Goal: Task Accomplishment & Management: Manage account settings

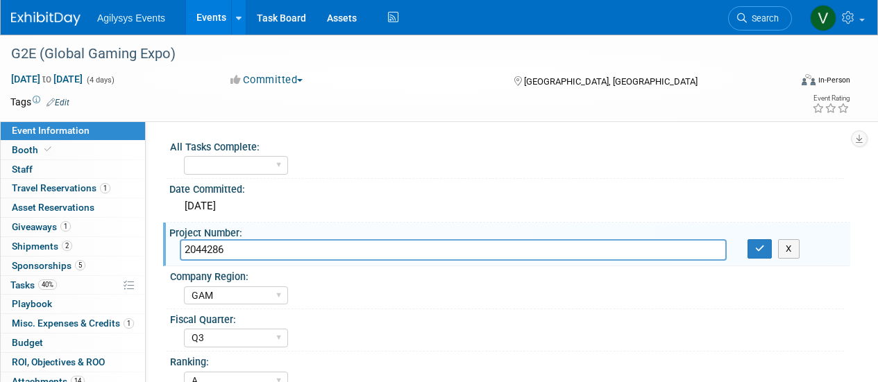
select select "GAM"
select select "Q3"
select select "A"
select select "Yes"
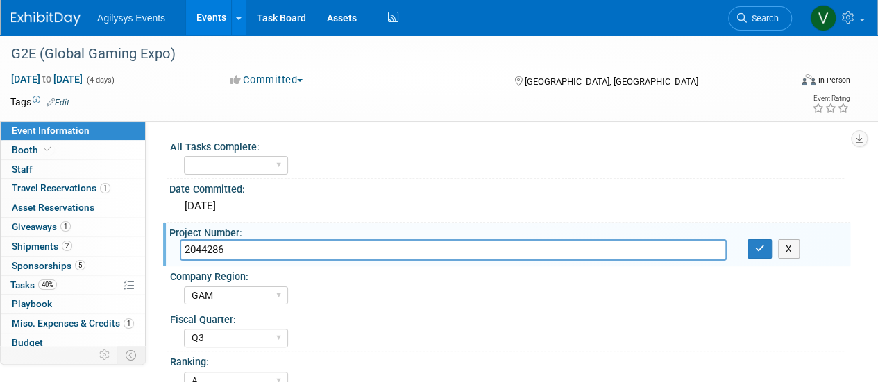
click at [57, 17] on img at bounding box center [45, 19] width 69 height 14
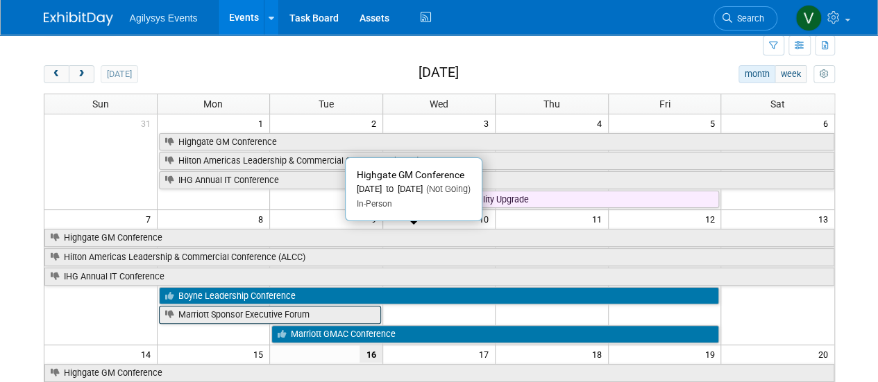
scroll to position [69, 0]
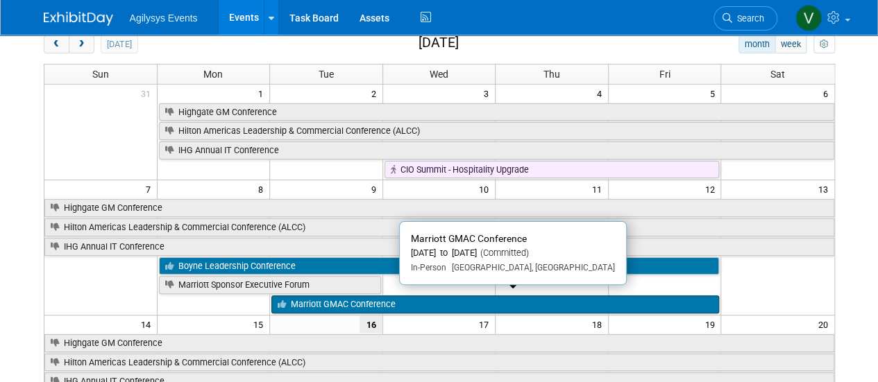
click at [326, 300] on link "Marriott GMAC Conference" at bounding box center [494, 305] width 447 height 18
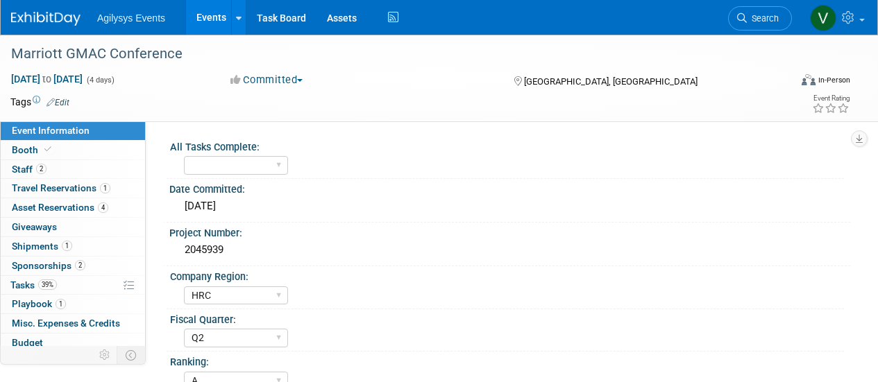
select select "HRC"
select select "Q2"
select select "A"
select select "Yes"
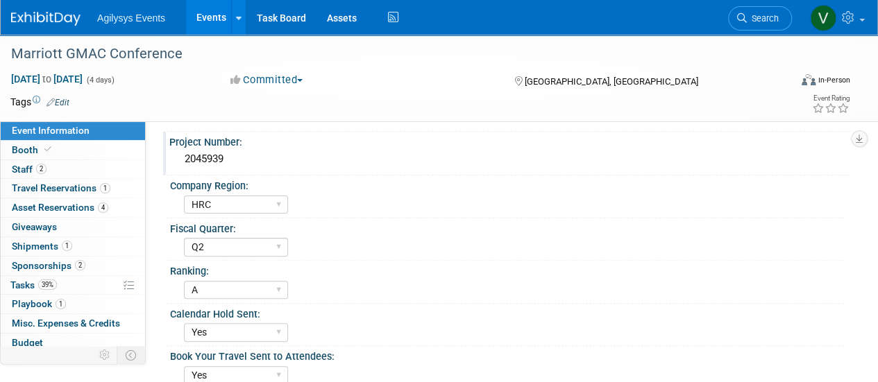
scroll to position [69, 0]
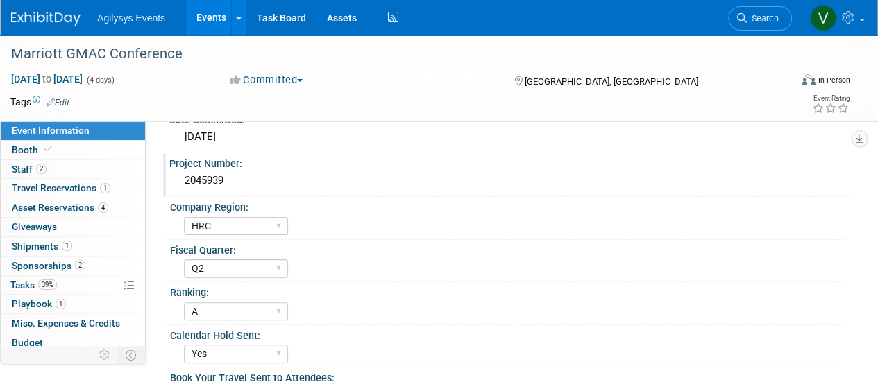
drag, startPoint x: 231, startPoint y: 182, endPoint x: 176, endPoint y: 176, distance: 55.2
click at [176, 176] on div "2045939" at bounding box center [509, 181] width 681 height 23
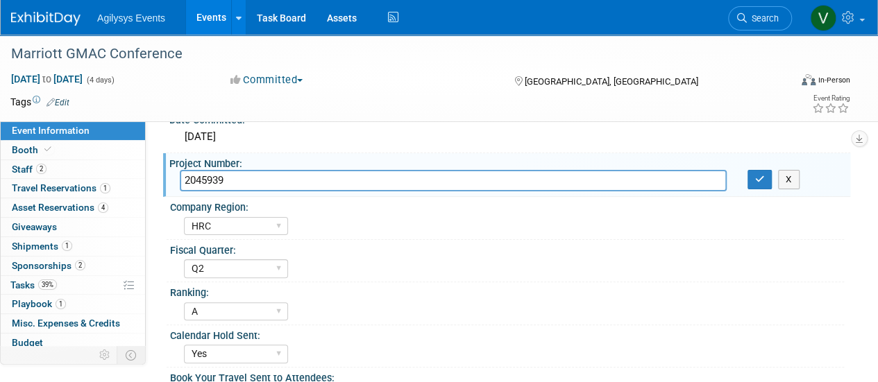
drag, startPoint x: 176, startPoint y: 176, endPoint x: 189, endPoint y: 180, distance: 13.6
click at [189, 180] on input "2045939" at bounding box center [453, 181] width 547 height 22
drag, startPoint x: 224, startPoint y: 180, endPoint x: 180, endPoint y: 181, distance: 44.4
click at [180, 181] on input "2045939" at bounding box center [453, 181] width 547 height 22
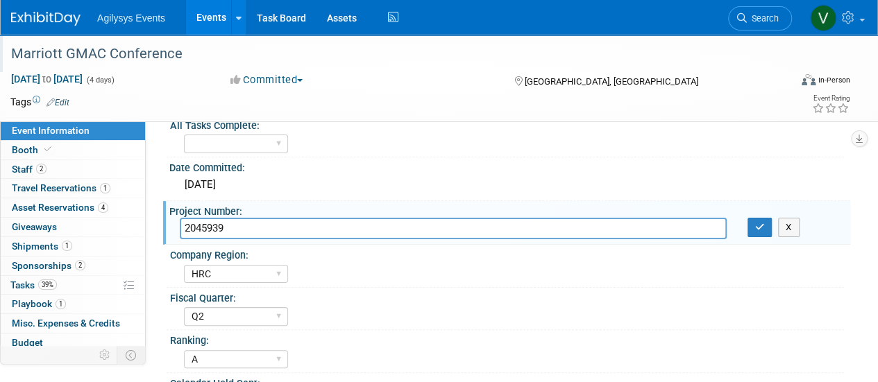
scroll to position [0, 0]
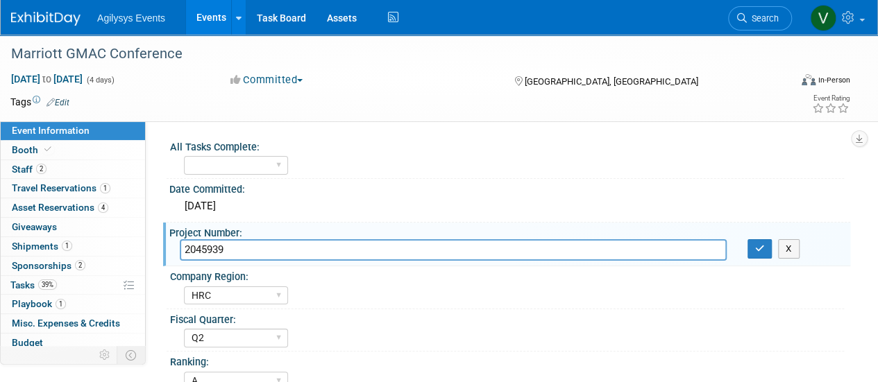
click at [65, 15] on img at bounding box center [45, 19] width 69 height 14
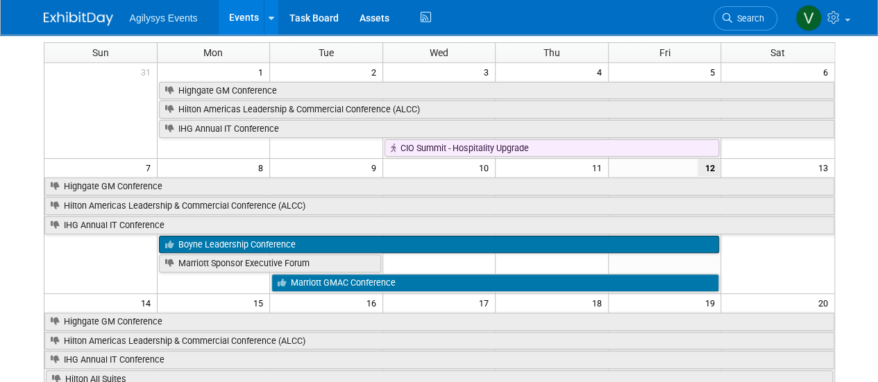
scroll to position [69, 0]
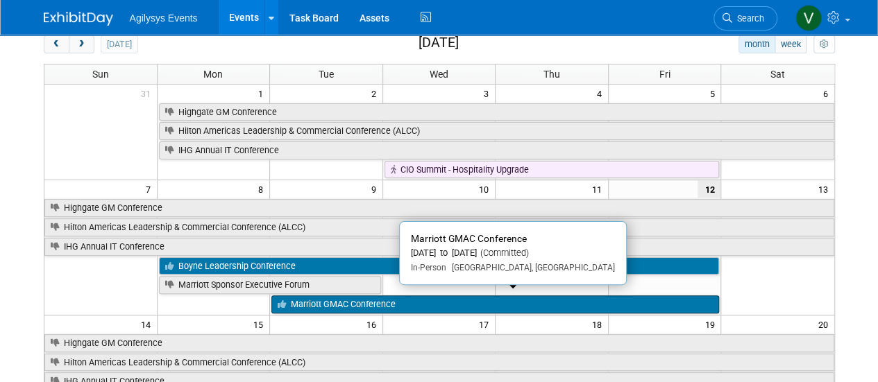
click at [357, 298] on link "Marriott GMAC Conference" at bounding box center [494, 305] width 447 height 18
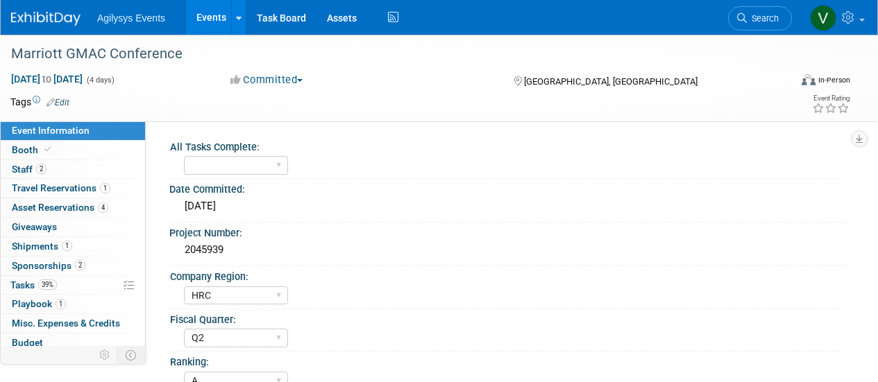
select select "HRC"
select select "Q2"
select select "A"
select select "Yes"
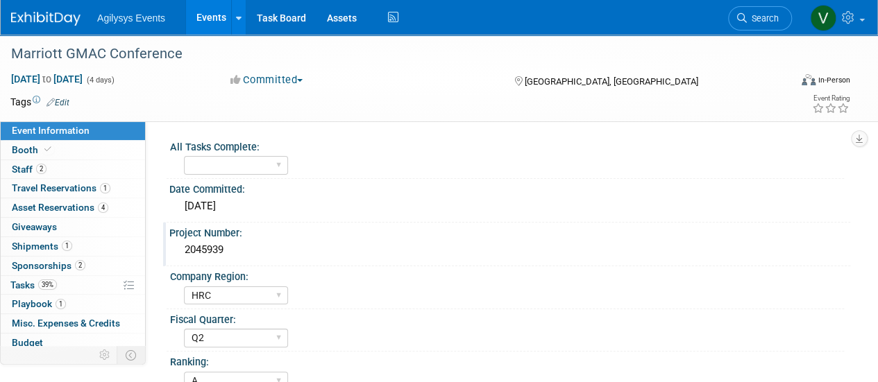
drag, startPoint x: 232, startPoint y: 255, endPoint x: 177, endPoint y: 250, distance: 55.0
click at [177, 250] on div "2045939" at bounding box center [509, 250] width 681 height 23
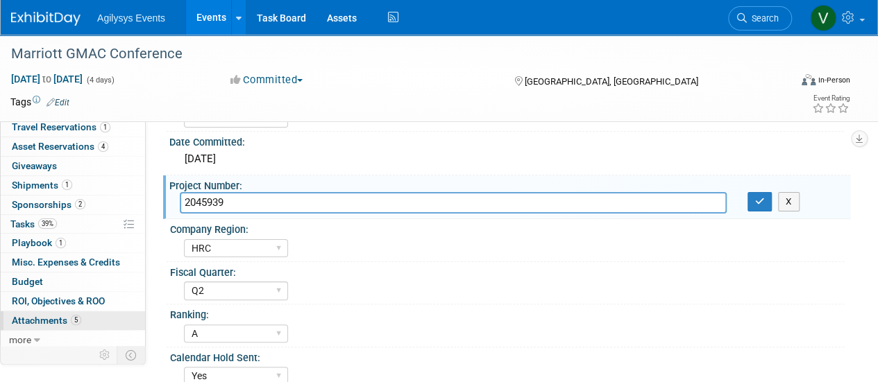
scroll to position [69, 0]
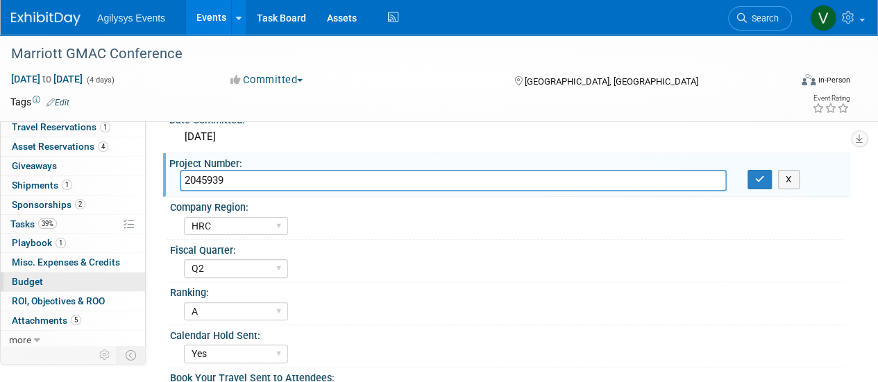
drag, startPoint x: 34, startPoint y: 274, endPoint x: 49, endPoint y: 280, distance: 15.6
click at [34, 276] on span "Budget" at bounding box center [27, 281] width 31 height 11
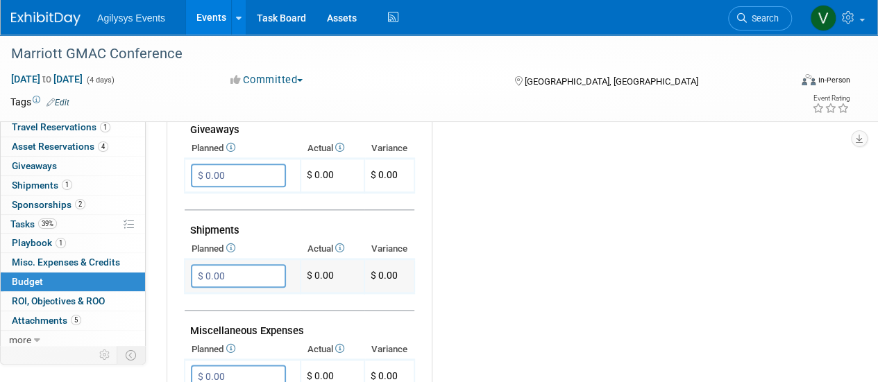
scroll to position [763, 0]
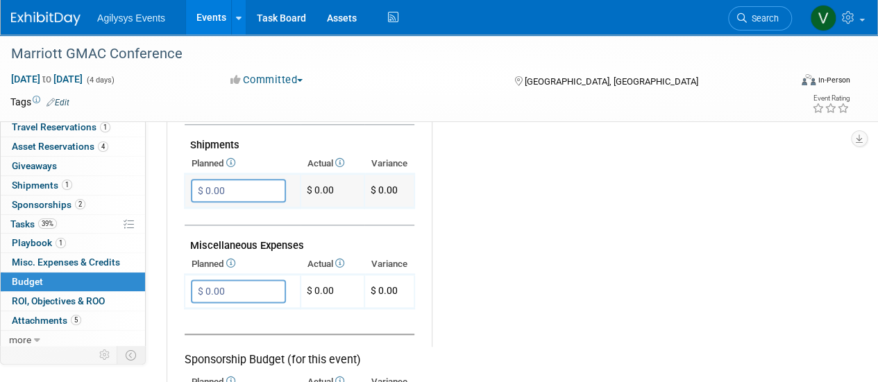
click at [240, 191] on input "$ 0.00" at bounding box center [238, 191] width 95 height 24
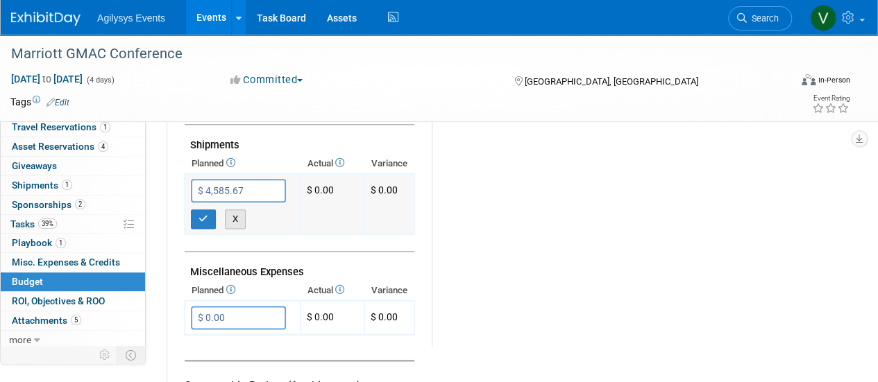
click at [237, 220] on button "X" at bounding box center [236, 219] width 22 height 19
type input "$ 0.00"
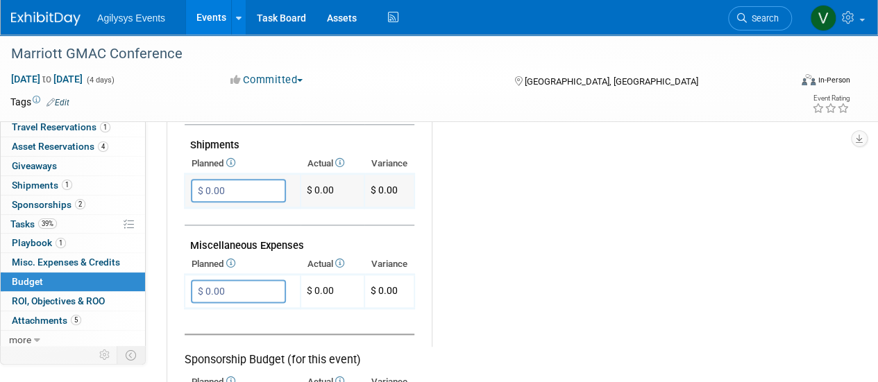
click at [322, 191] on td "$ 0.00" at bounding box center [332, 191] width 64 height 34
click at [338, 185] on td "$ 0.00" at bounding box center [332, 191] width 64 height 34
click at [329, 185] on td "$ 0.00" at bounding box center [332, 191] width 64 height 34
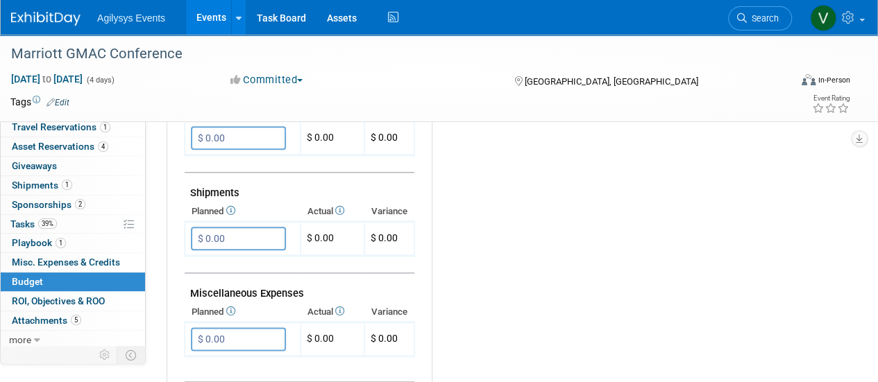
scroll to position [694, 0]
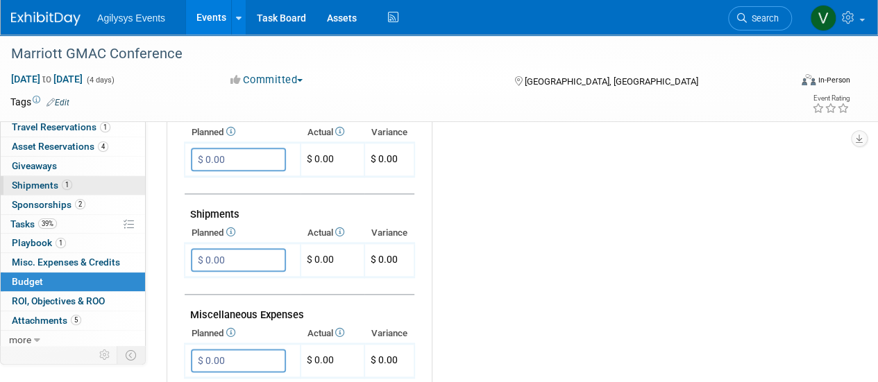
click at [59, 191] on link "1 Shipments 1" at bounding box center [73, 185] width 144 height 19
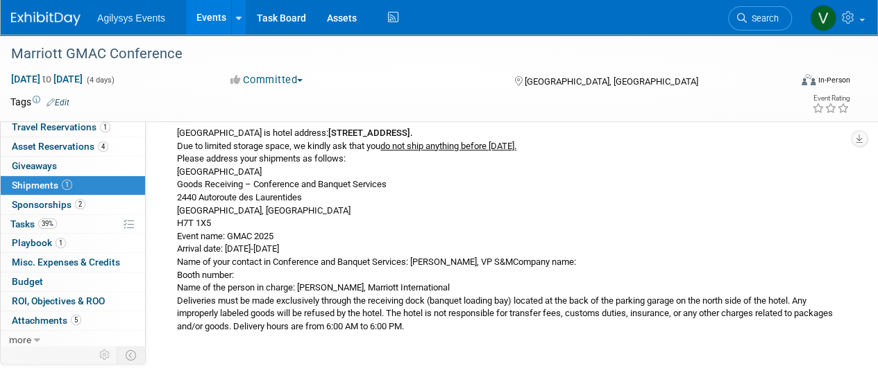
scroll to position [0, 0]
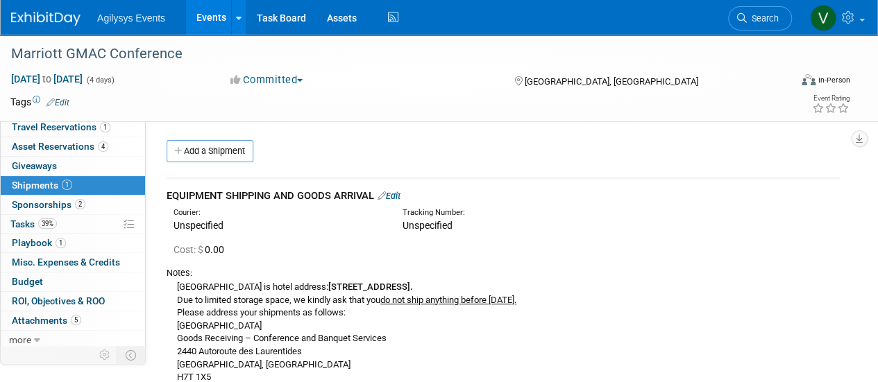
click at [400, 192] on link "Edit" at bounding box center [388, 196] width 23 height 10
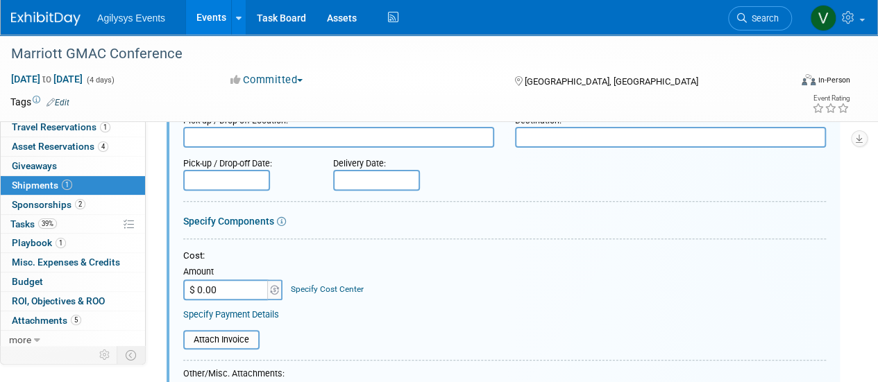
scroll to position [159, 0]
click at [228, 287] on input "$ 0.00" at bounding box center [226, 288] width 87 height 21
type input "$ 4,585.67"
click at [429, 321] on div "Attach Invoice" at bounding box center [504, 333] width 642 height 29
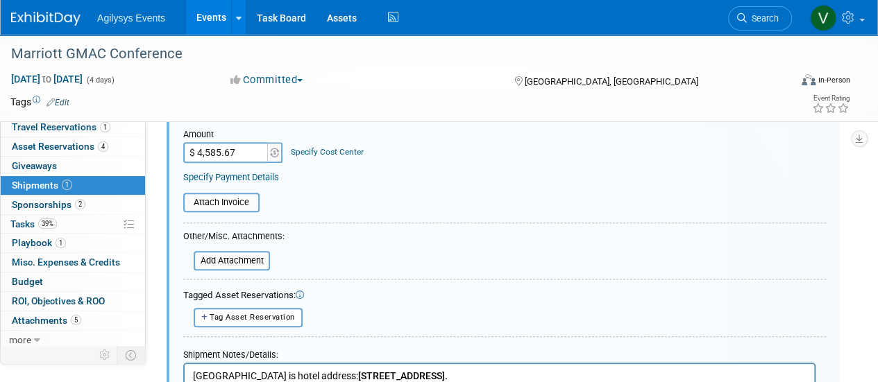
scroll to position [298, 0]
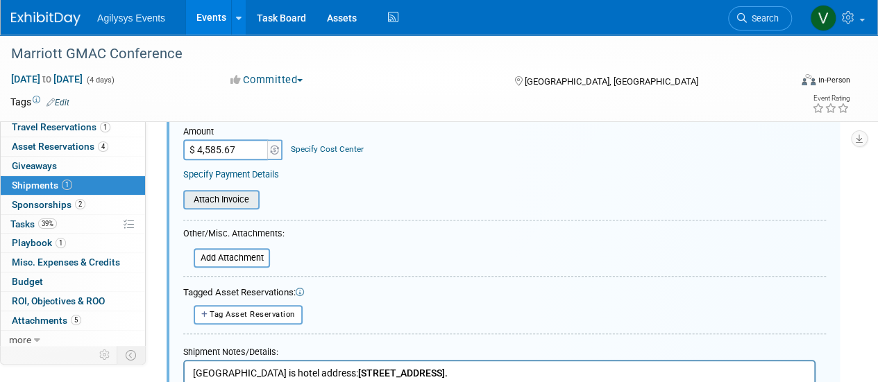
click at [237, 205] on input "file" at bounding box center [175, 199] width 165 height 17
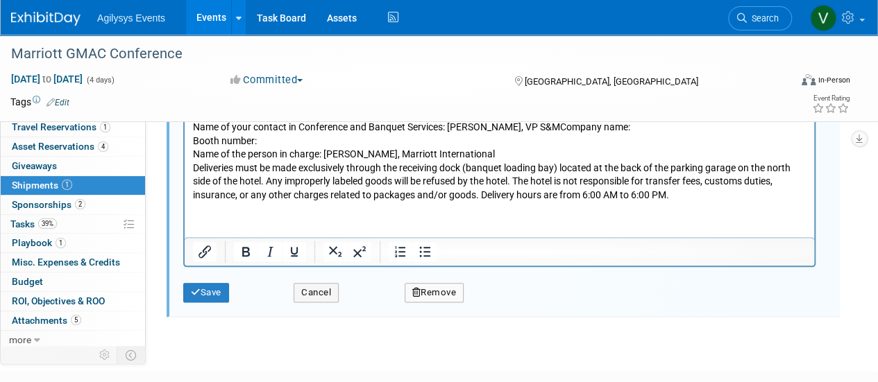
scroll to position [749, 0]
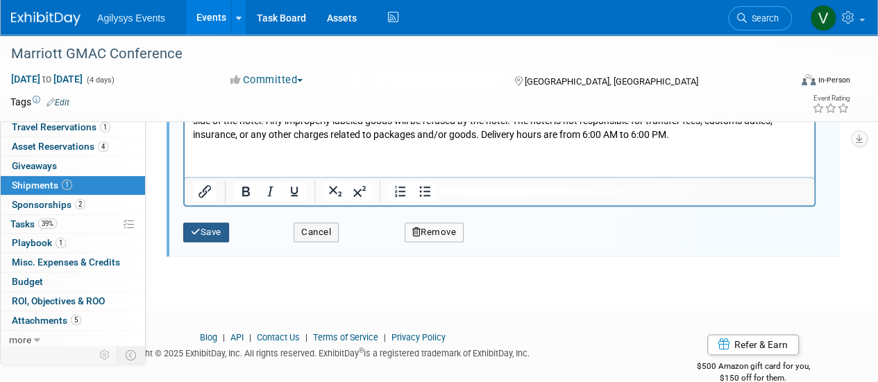
click at [215, 232] on button "Save" at bounding box center [206, 232] width 46 height 19
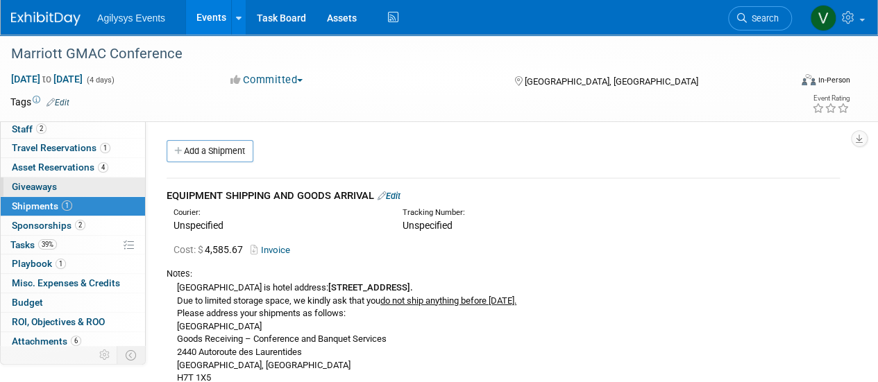
scroll to position [61, 0]
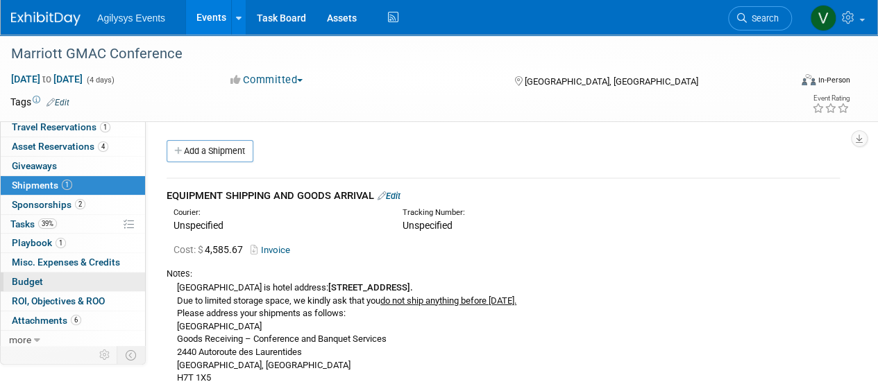
click at [35, 284] on span "Budget" at bounding box center [27, 281] width 31 height 11
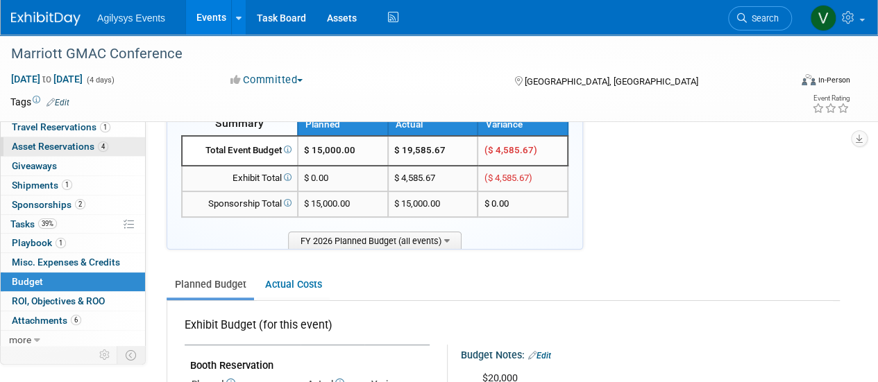
scroll to position [0, 0]
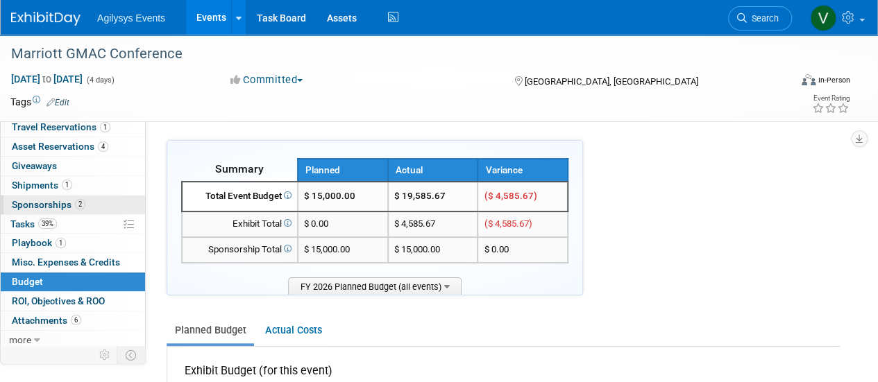
click at [59, 196] on link "2 Sponsorships 2" at bounding box center [73, 205] width 144 height 19
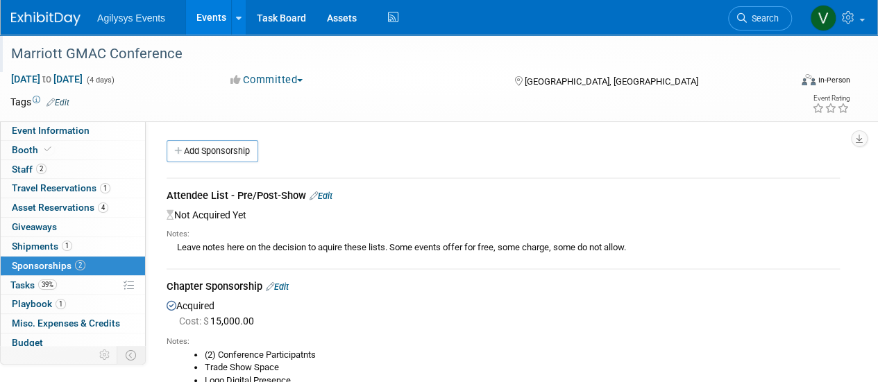
click at [67, 50] on div "Marriott GMAC Conference" at bounding box center [392, 54] width 772 height 25
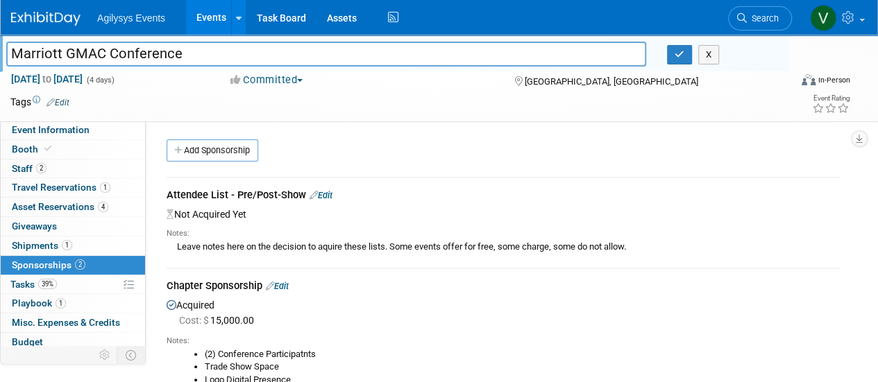
click at [55, 27] on div "Agilysys Events Events Add Event Bulk Upload Events Shareable Event Boards Rece…" at bounding box center [430, 17] width 838 height 35
click at [50, 13] on img at bounding box center [45, 19] width 69 height 14
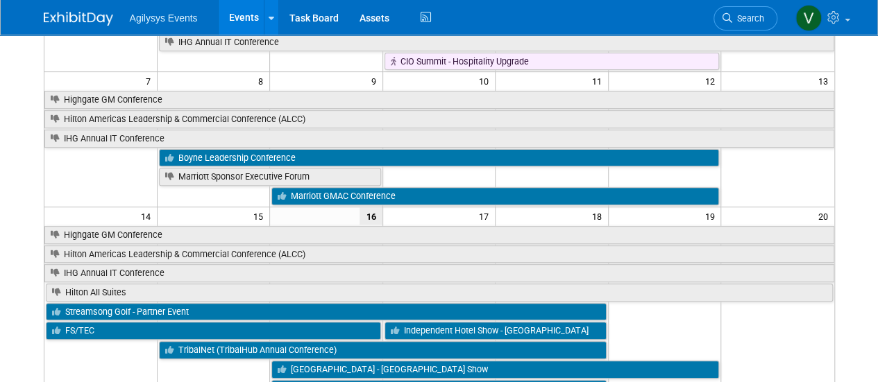
scroll to position [277, 0]
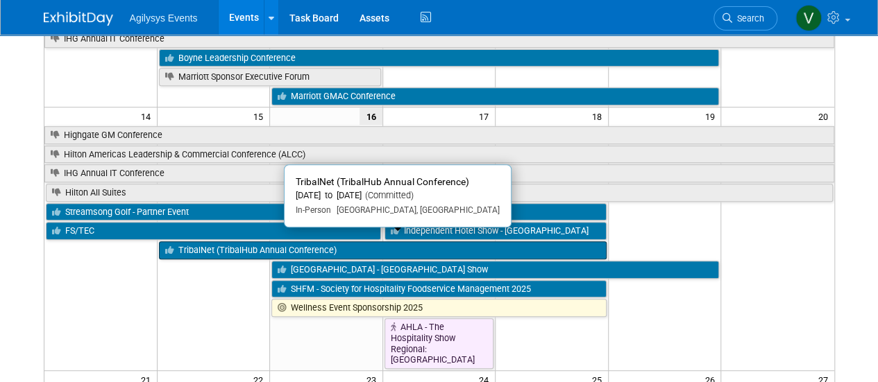
click at [249, 248] on link "TribalNet (TribalHub Annual Conference)" at bounding box center [382, 250] width 447 height 18
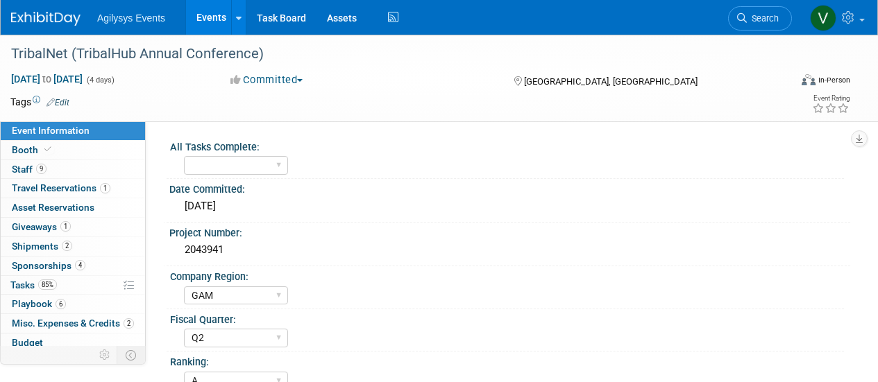
select select "GAM"
select select "Q2"
select select "A"
select select "Yes"
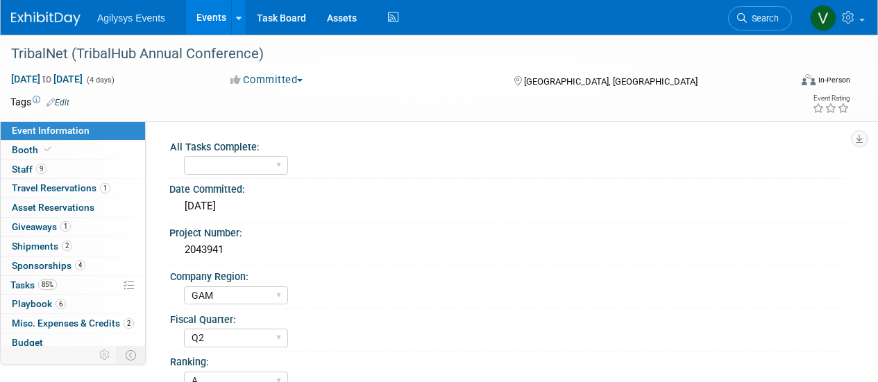
click at [247, 239] on div "2043941" at bounding box center [510, 250] width 660 height 22
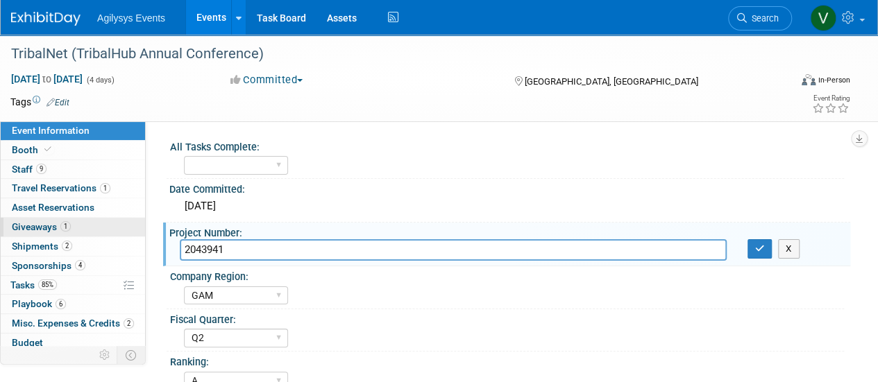
click at [43, 229] on span "Giveaways 1" at bounding box center [41, 226] width 59 height 11
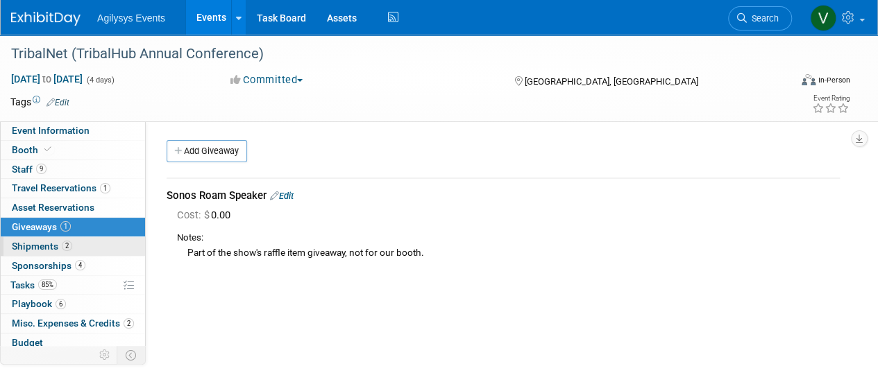
click at [46, 243] on span "Shipments 2" at bounding box center [42, 246] width 60 height 11
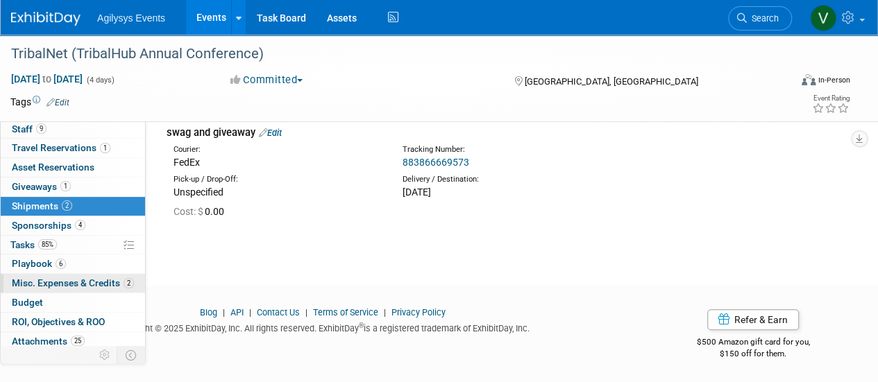
scroll to position [61, 0]
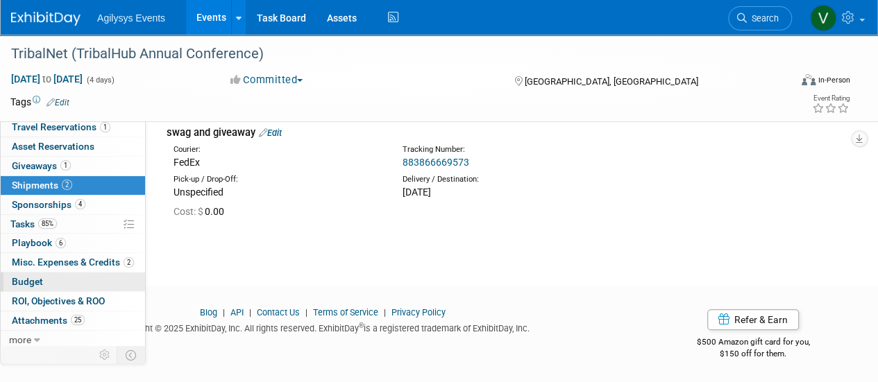
click at [36, 280] on span "Budget" at bounding box center [27, 281] width 31 height 11
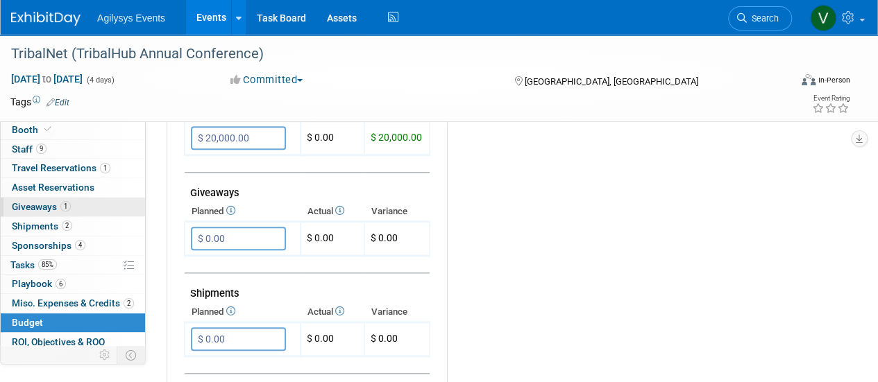
scroll to position [0, 0]
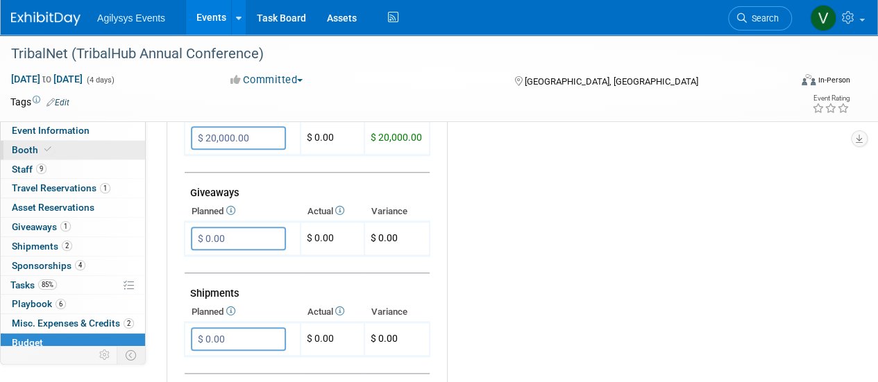
click at [30, 150] on span "Booth" at bounding box center [33, 149] width 42 height 11
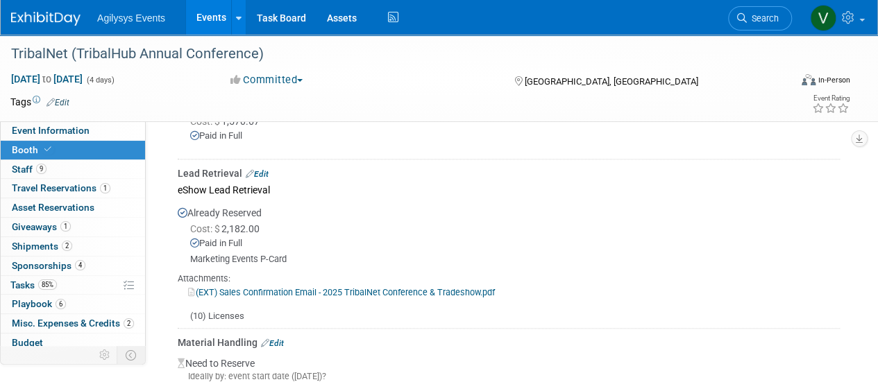
scroll to position [624, 0]
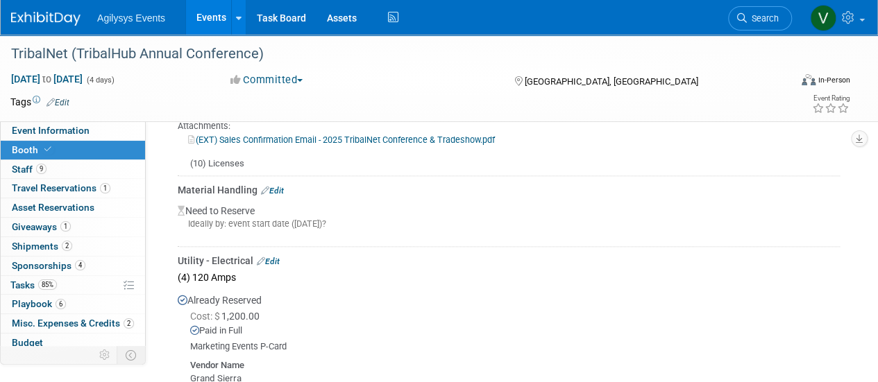
click at [280, 195] on link "Edit" at bounding box center [272, 191] width 23 height 10
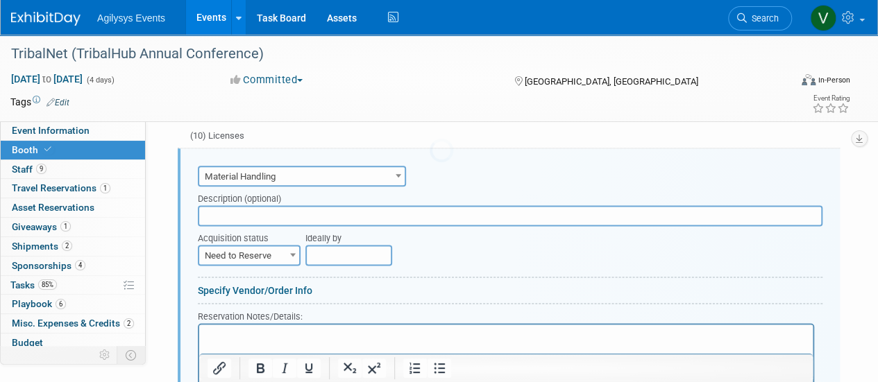
scroll to position [0, 0]
click at [278, 226] on input "text" at bounding box center [510, 215] width 624 height 21
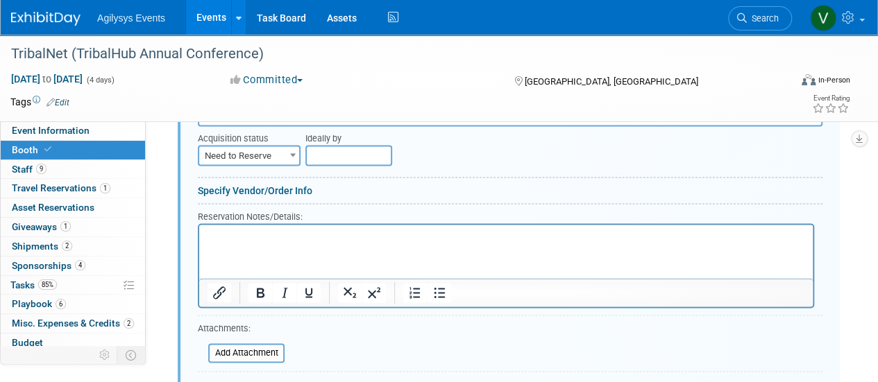
scroll to position [860, 0]
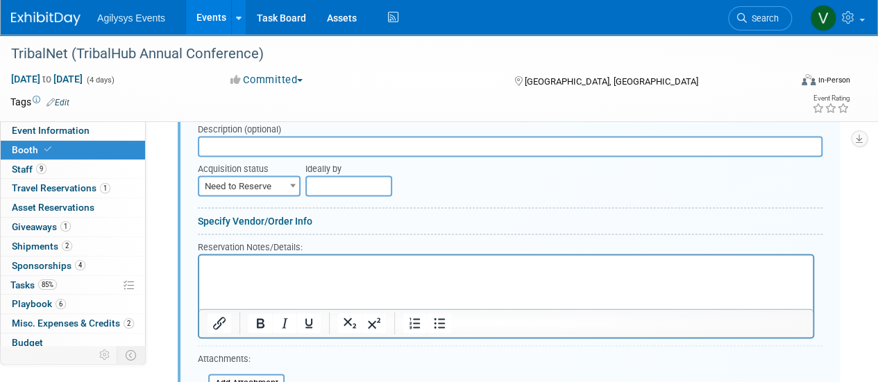
click at [279, 196] on span "Need to Reserve" at bounding box center [249, 186] width 100 height 19
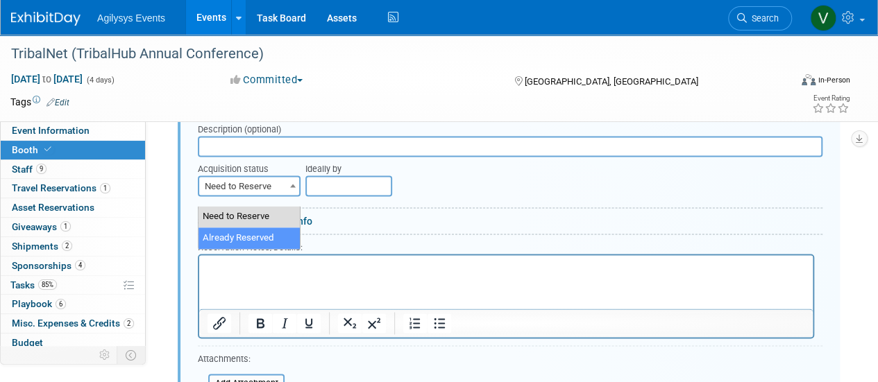
select select "2"
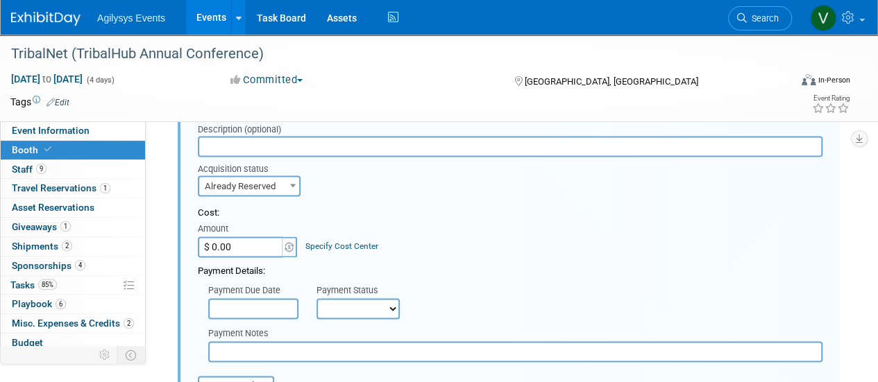
click at [243, 257] on input "$ 0.00" at bounding box center [241, 247] width 87 height 21
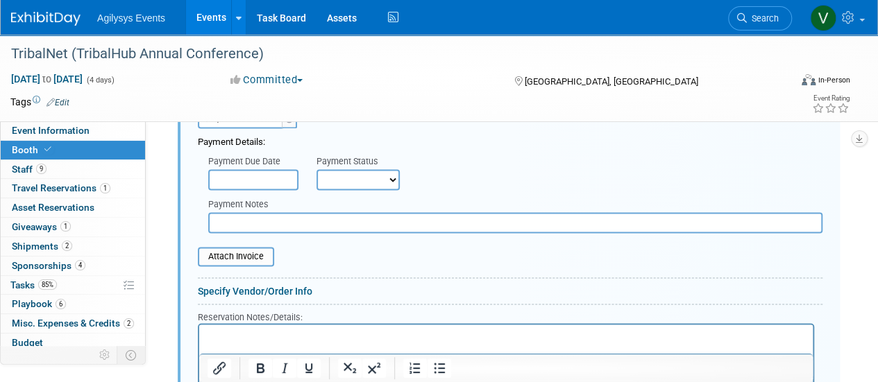
scroll to position [999, 0]
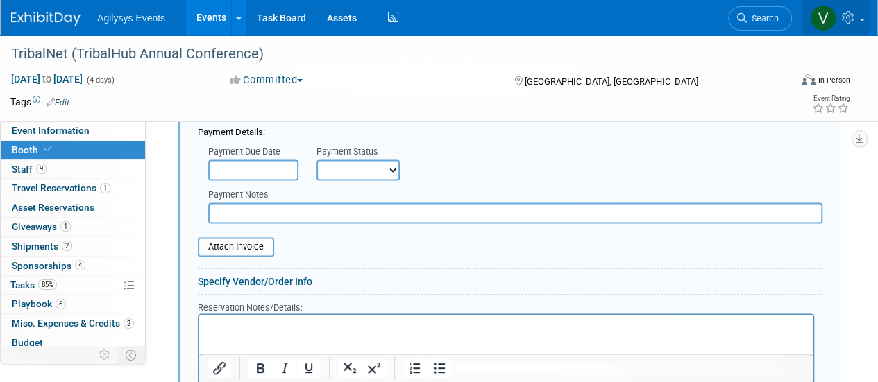
type input "$ 5,465.00"
drag, startPoint x: 579, startPoint y: 175, endPoint x: 561, endPoint y: 175, distance: 18.0
click at [579, 175] on div "Payment Due Date Payment Status Not Paid Yet Partially Paid Paid in Full Next P…" at bounding box center [509, 159] width 645 height 41
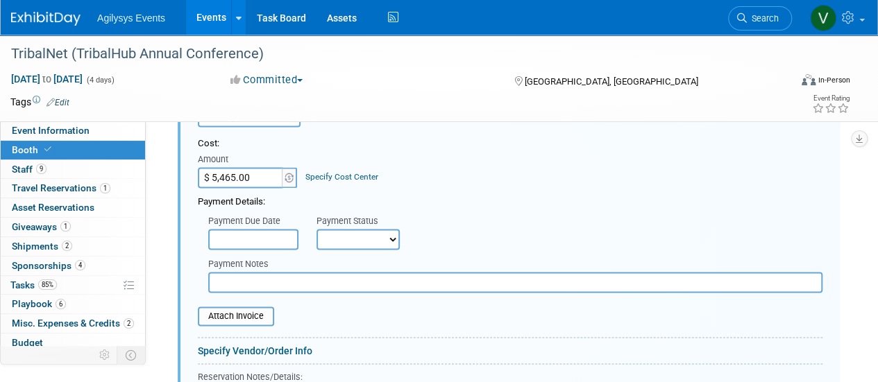
click at [244, 250] on input "text" at bounding box center [253, 239] width 90 height 21
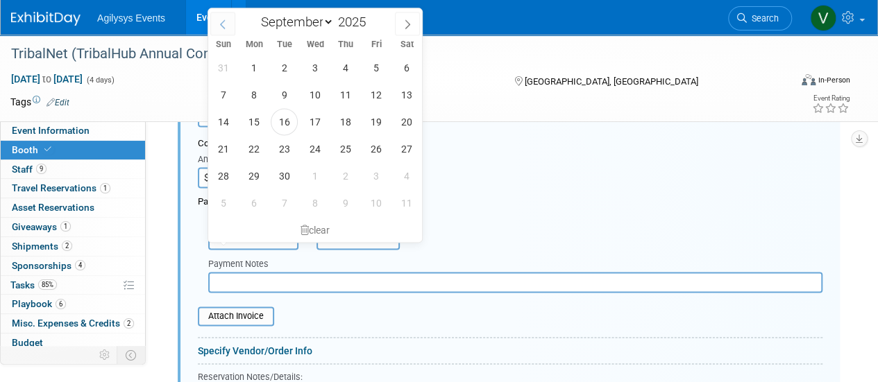
click at [227, 31] on span at bounding box center [222, 24] width 25 height 24
select select "7"
click at [366, 173] on span "29" at bounding box center [375, 175] width 27 height 27
type input "Aug 29, 2025"
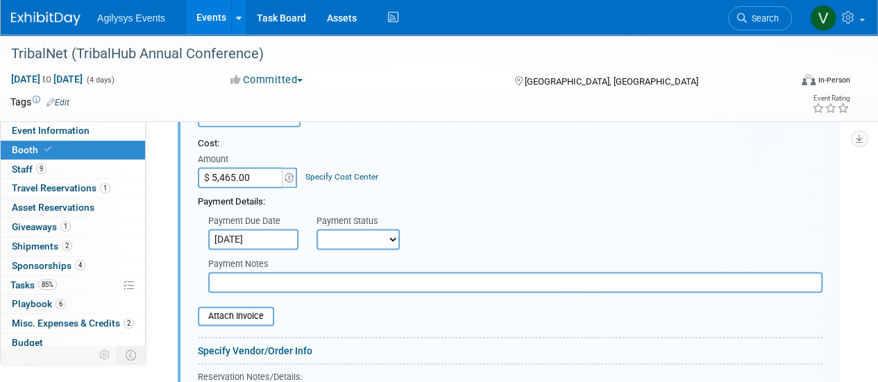
click at [395, 250] on select "Not Paid Yet Partially Paid Paid in Full" at bounding box center [357, 239] width 83 height 21
select select "1"
click at [316, 238] on select "Not Paid Yet Partially Paid Paid in Full" at bounding box center [357, 239] width 83 height 21
click at [502, 237] on div "Payment Due Date Aug 29, 2025 Payment Status Not Paid Yet Partially Paid Paid i…" at bounding box center [509, 229] width 645 height 41
click at [257, 324] on input "file" at bounding box center [190, 316] width 165 height 17
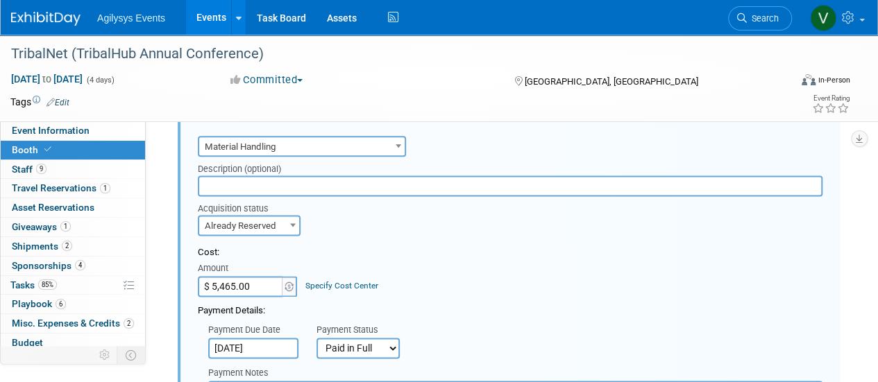
scroll to position [791, 0]
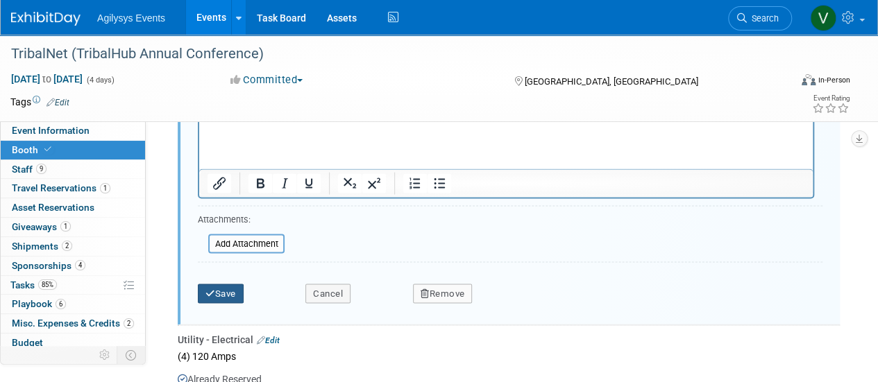
click at [210, 298] on icon "submit" at bounding box center [210, 293] width 10 height 9
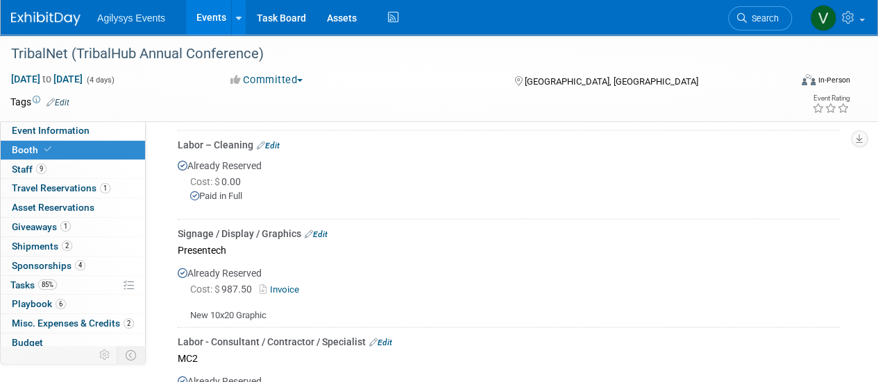
scroll to position [1140, 0]
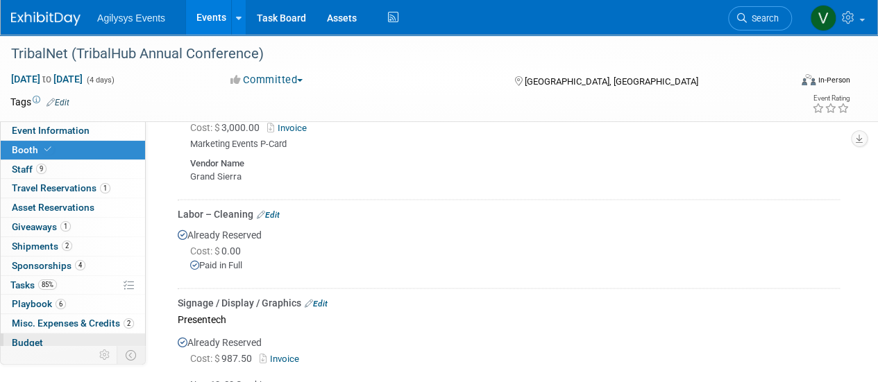
click at [31, 339] on span "Budget" at bounding box center [27, 342] width 31 height 11
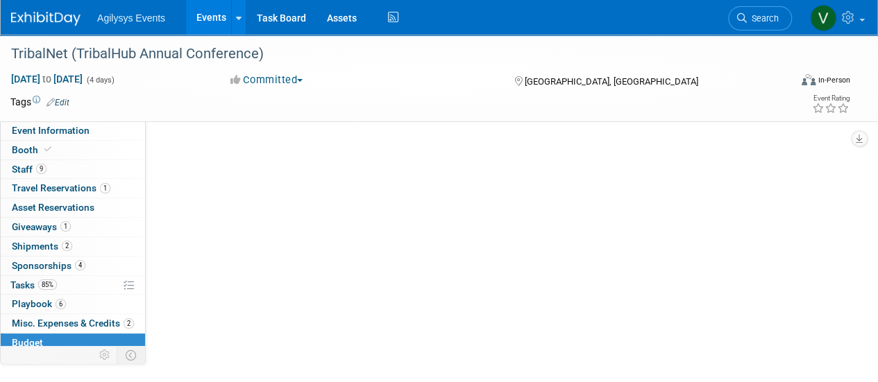
scroll to position [0, 0]
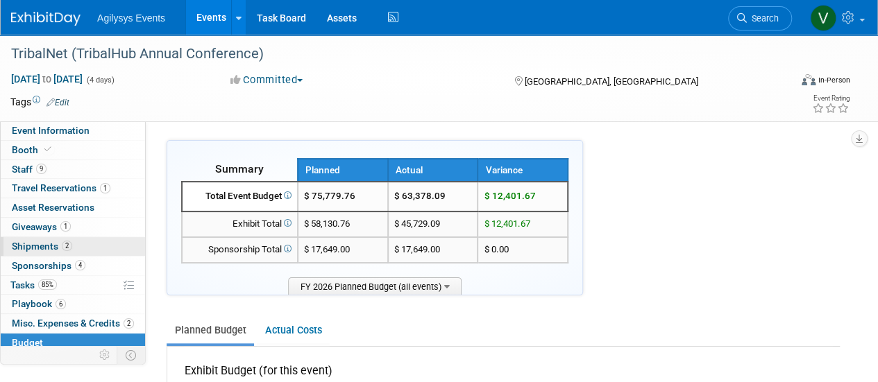
click at [27, 245] on span "Shipments 2" at bounding box center [42, 246] width 60 height 11
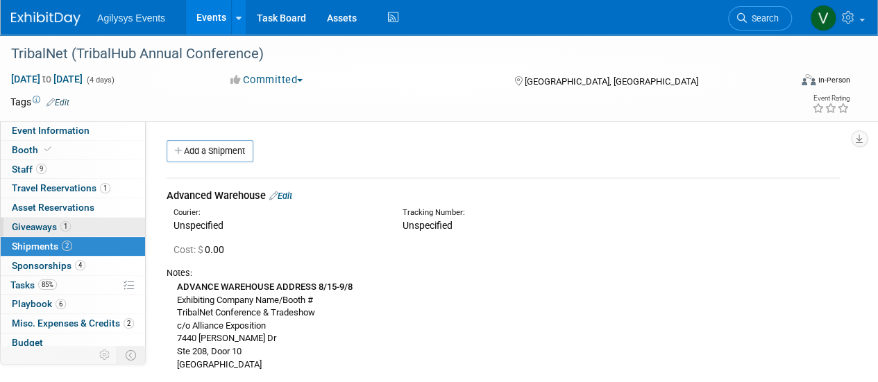
click at [36, 223] on span "Giveaways 1" at bounding box center [41, 226] width 59 height 11
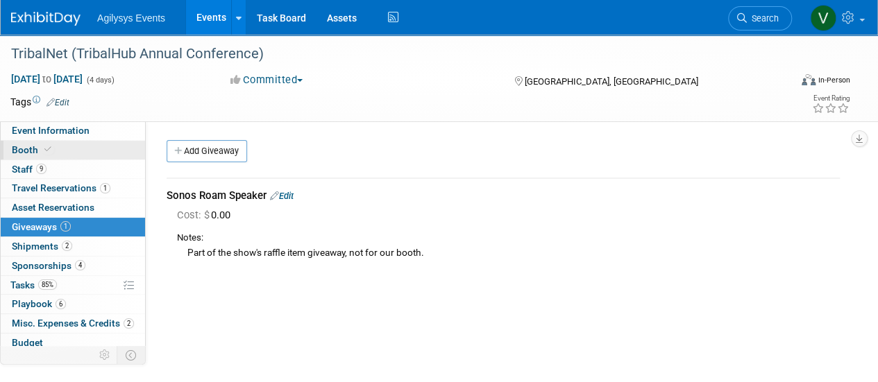
click at [26, 150] on span "Booth" at bounding box center [33, 149] width 42 height 11
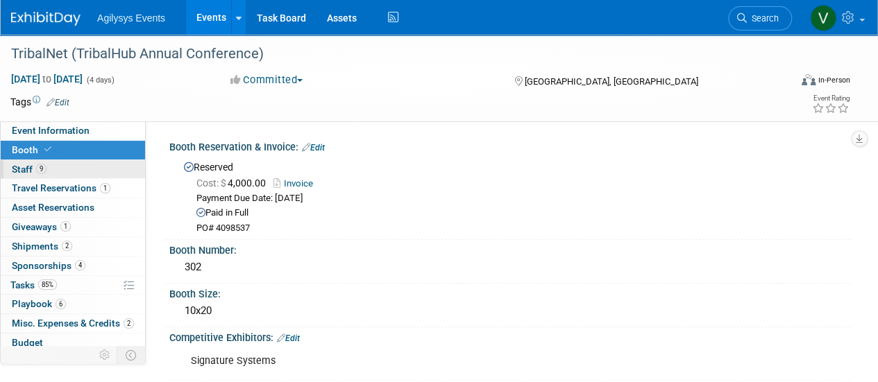
click at [32, 166] on span "Staff 9" at bounding box center [29, 169] width 35 height 11
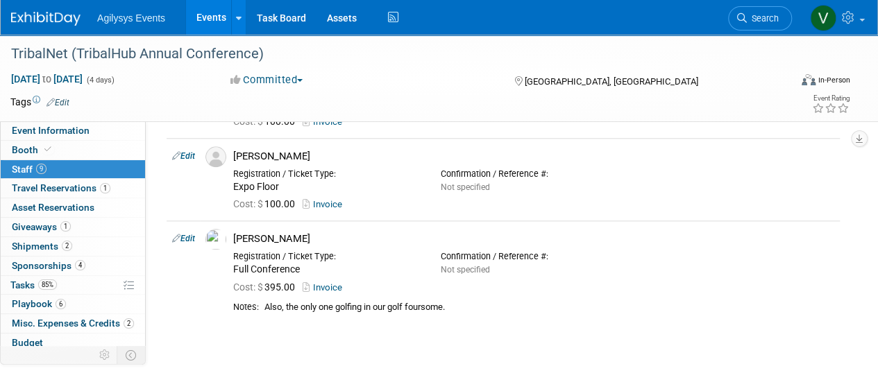
scroll to position [784, 0]
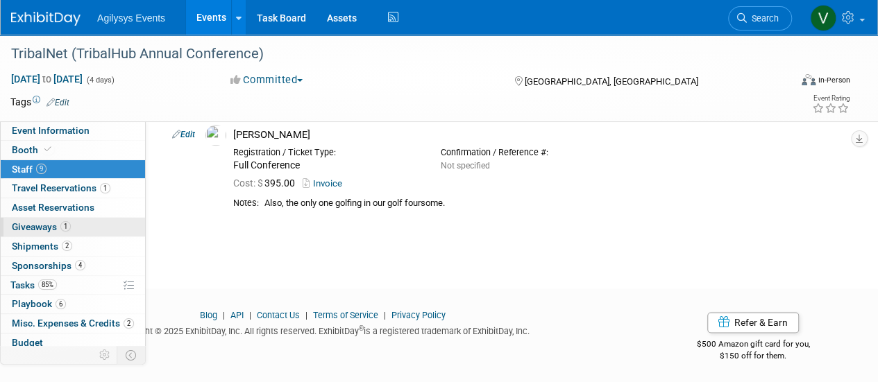
click at [60, 232] on link "1 Giveaways 1" at bounding box center [73, 227] width 144 height 19
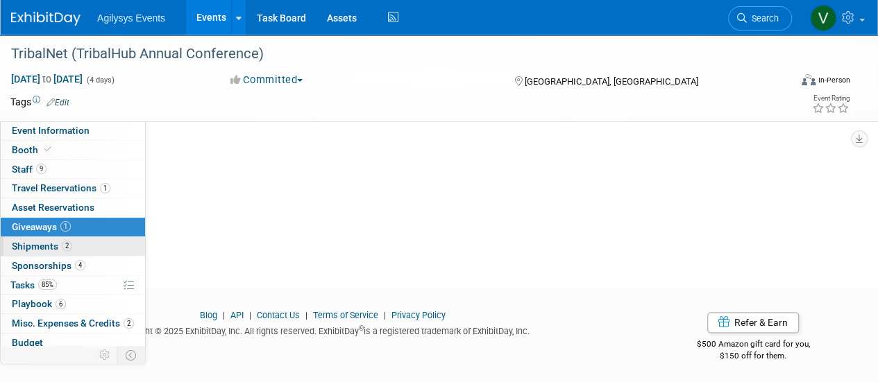
scroll to position [0, 0]
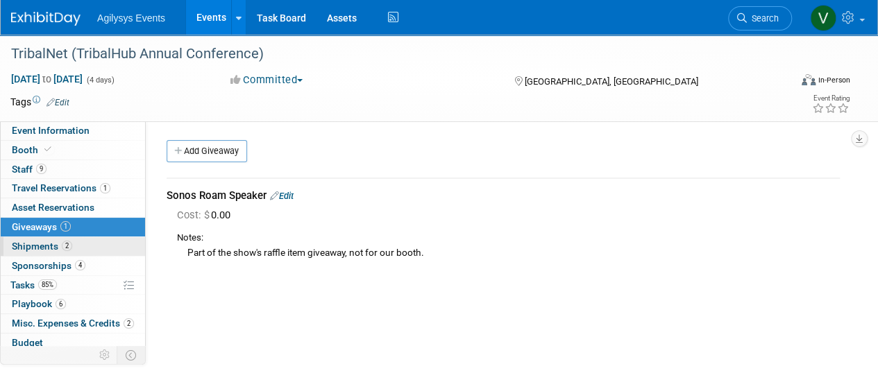
click at [54, 248] on span "Shipments 2" at bounding box center [42, 246] width 60 height 11
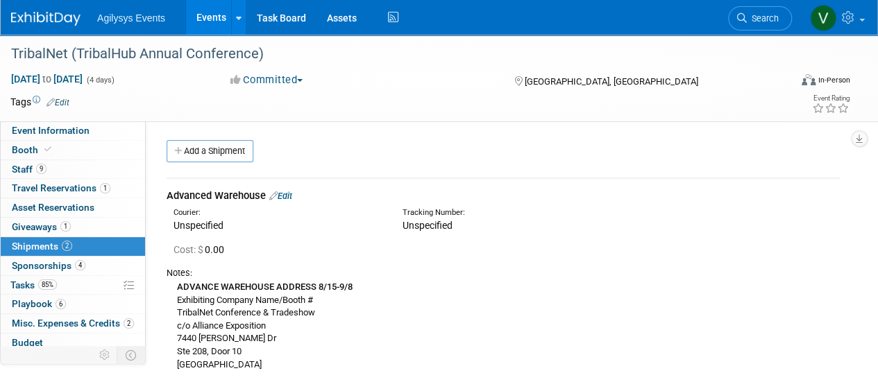
click at [55, 260] on span "Sponsorships 4" at bounding box center [49, 265] width 74 height 11
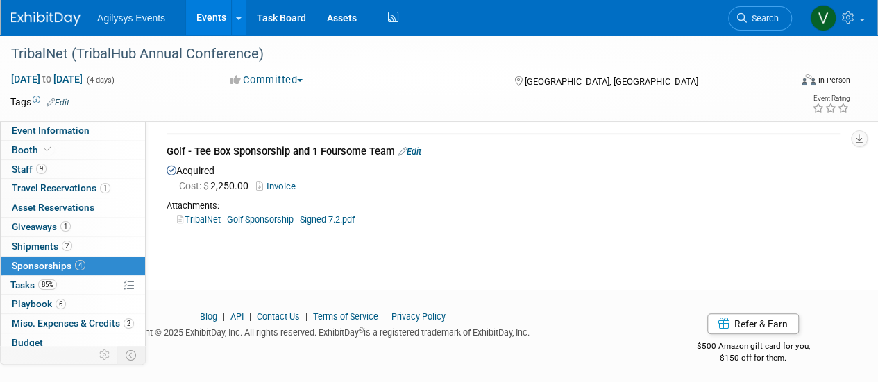
scroll to position [450, 0]
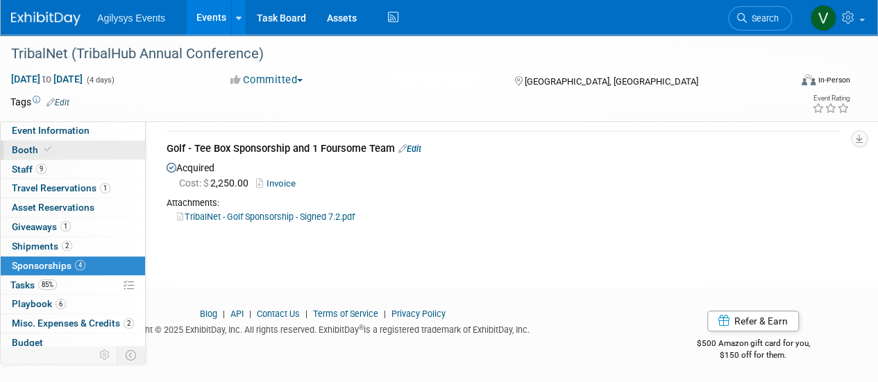
click at [31, 148] on span "Booth" at bounding box center [33, 149] width 42 height 11
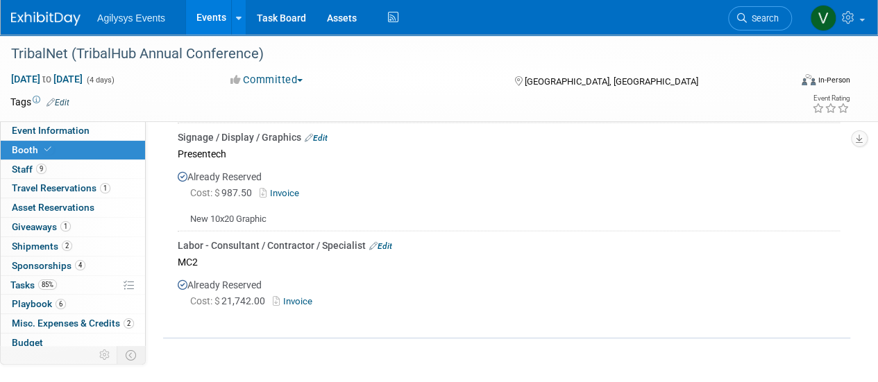
scroll to position [1318, 0]
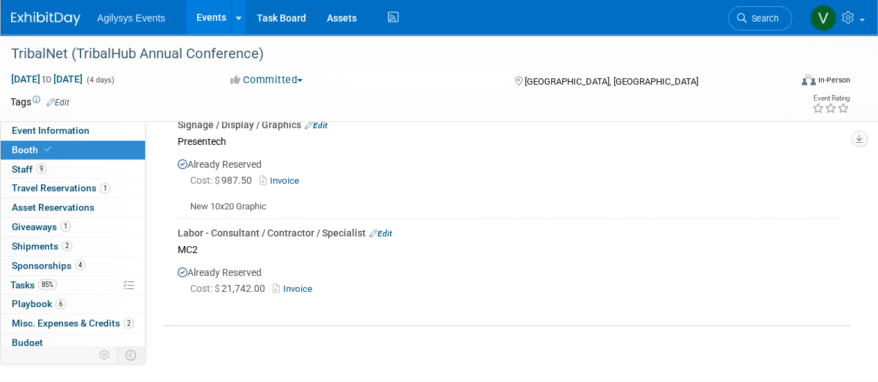
click at [325, 130] on link "Edit" at bounding box center [316, 126] width 23 height 10
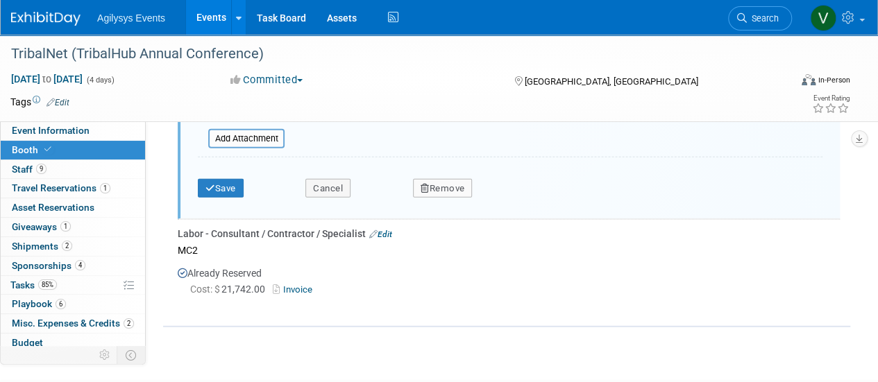
scroll to position [1755, 0]
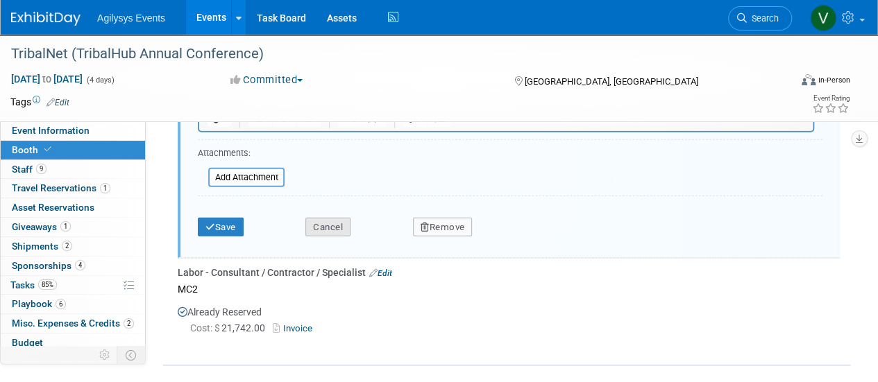
click at [337, 229] on button "Cancel" at bounding box center [327, 227] width 45 height 19
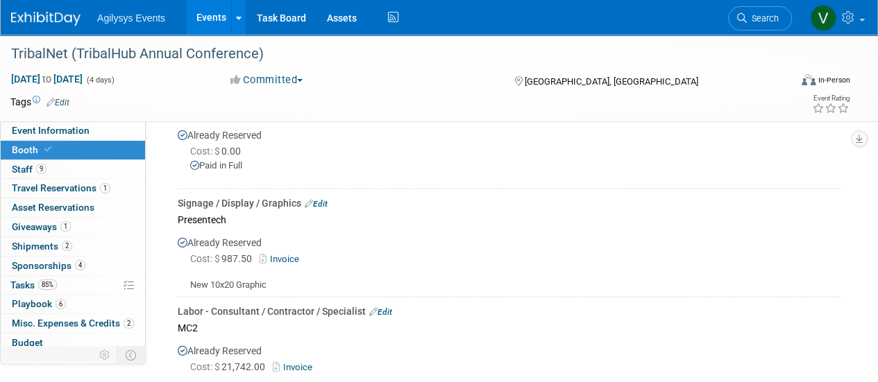
scroll to position [1210, 0]
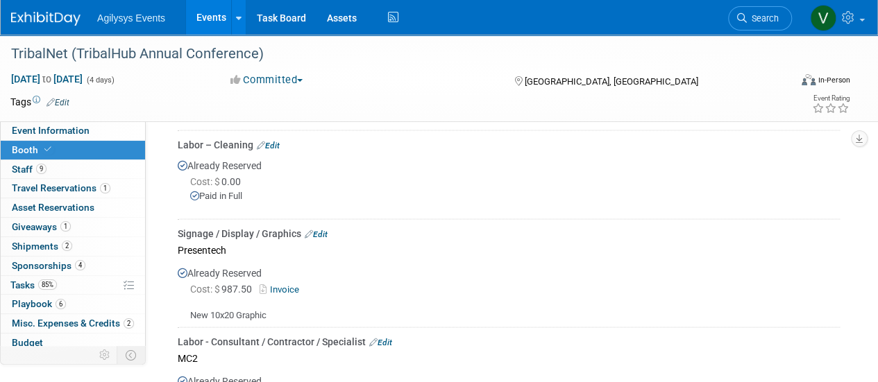
click at [319, 239] on link "Edit" at bounding box center [316, 234] width 23 height 10
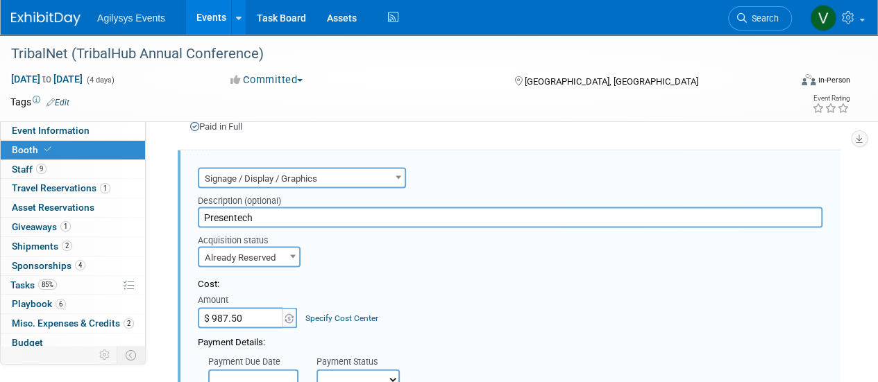
scroll to position [1418, 0]
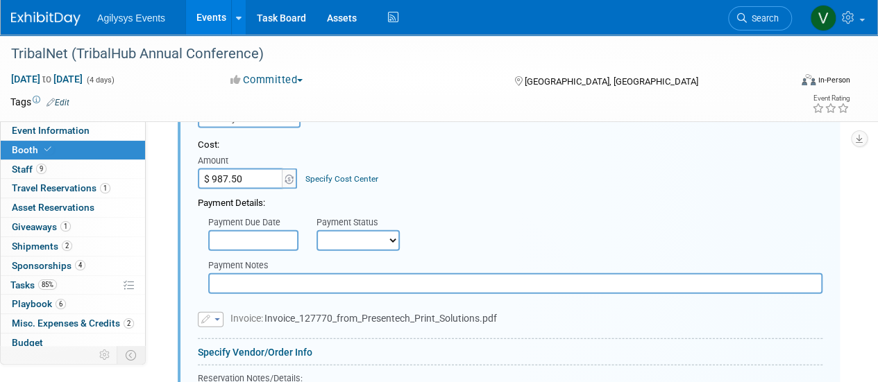
click at [366, 251] on select "Not Paid Yet Partially Paid Paid in Full" at bounding box center [357, 240] width 83 height 21
select select "1"
click at [316, 238] on select "Not Paid Yet Partially Paid Paid in Full" at bounding box center [357, 240] width 83 height 21
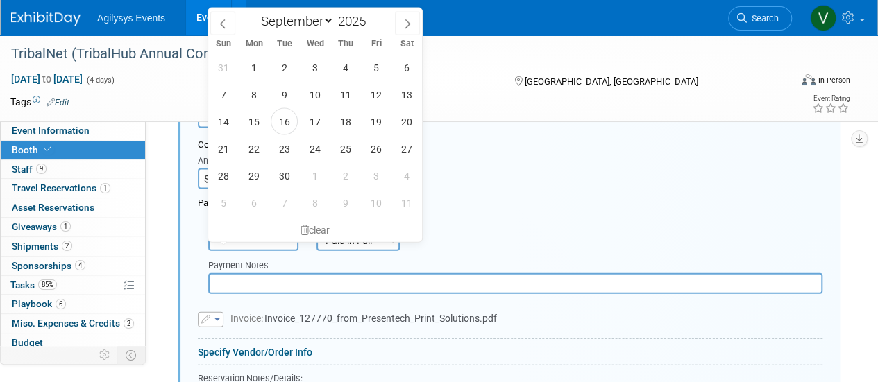
click at [262, 251] on input "text" at bounding box center [253, 240] width 90 height 21
drag, startPoint x: 625, startPoint y: 209, endPoint x: 581, endPoint y: 221, distance: 45.9
click at [625, 209] on div "Payment Details:" at bounding box center [510, 199] width 624 height 21
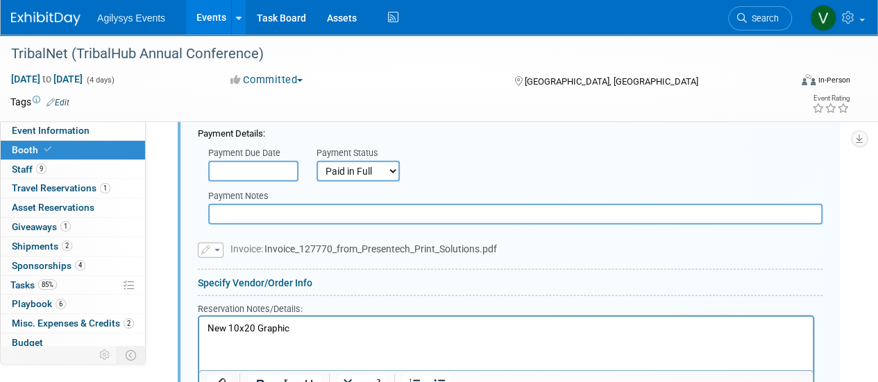
scroll to position [1765, 0]
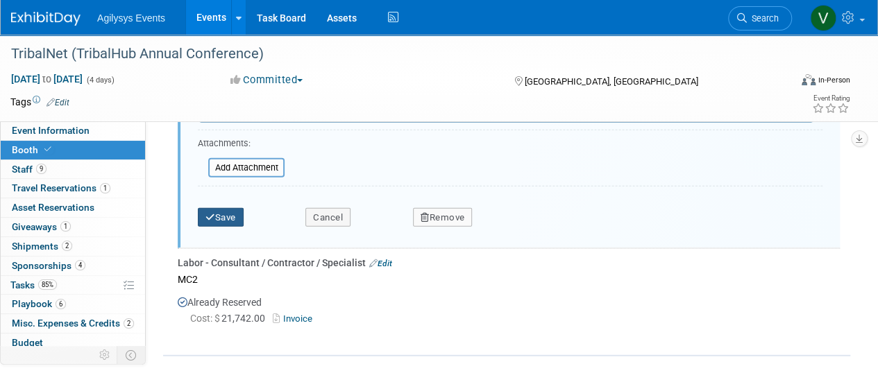
click at [227, 223] on button "Save" at bounding box center [221, 217] width 46 height 19
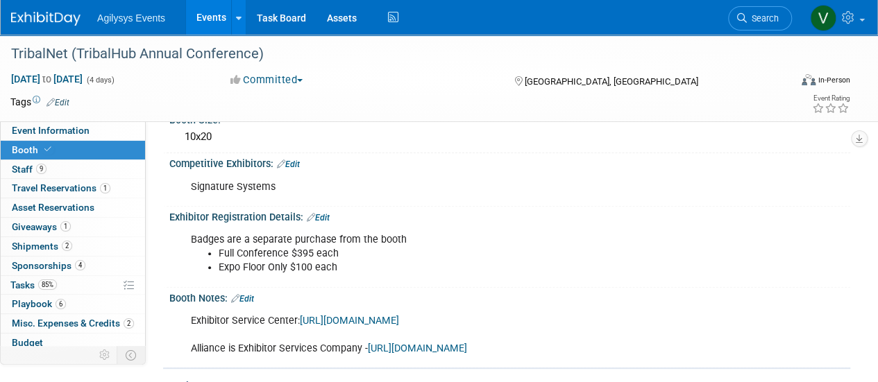
scroll to position [377, 0]
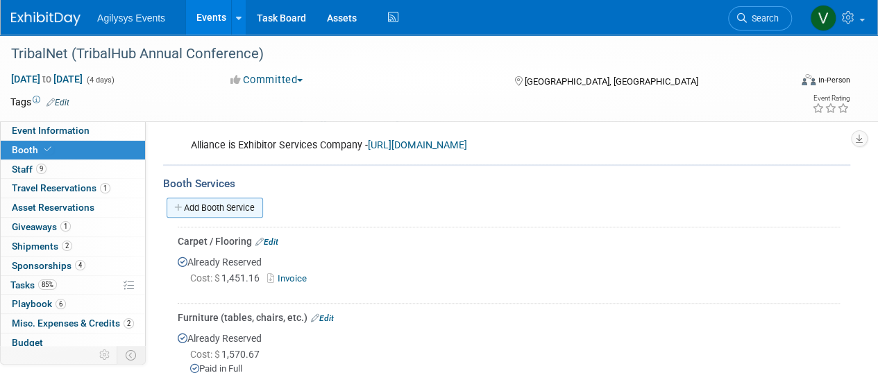
click at [237, 218] on link "Add Booth Service" at bounding box center [214, 208] width 96 height 20
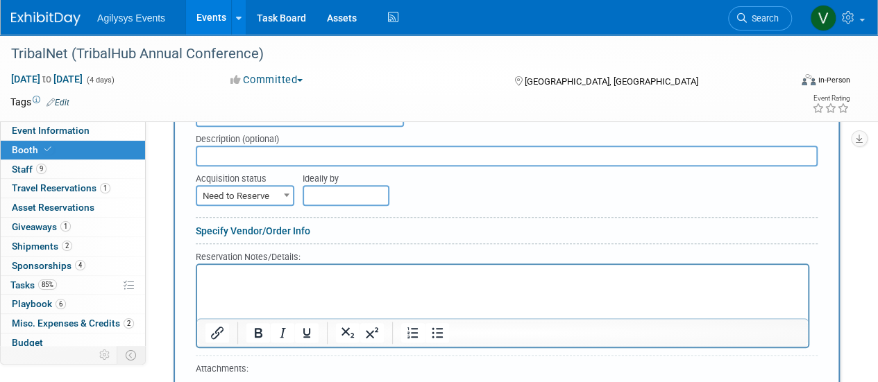
scroll to position [516, 0]
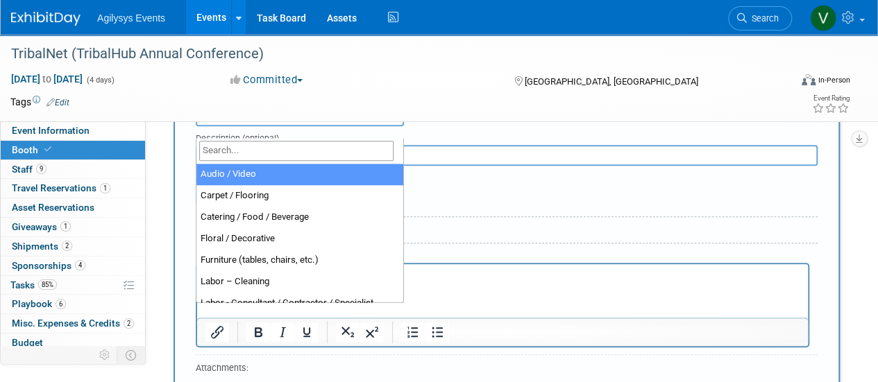
click at [355, 126] on span "Select type of service" at bounding box center [299, 116] width 205 height 19
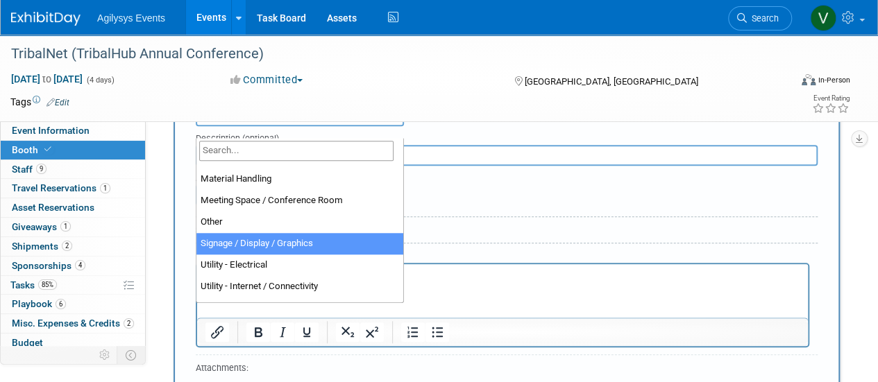
scroll to position [347, 0]
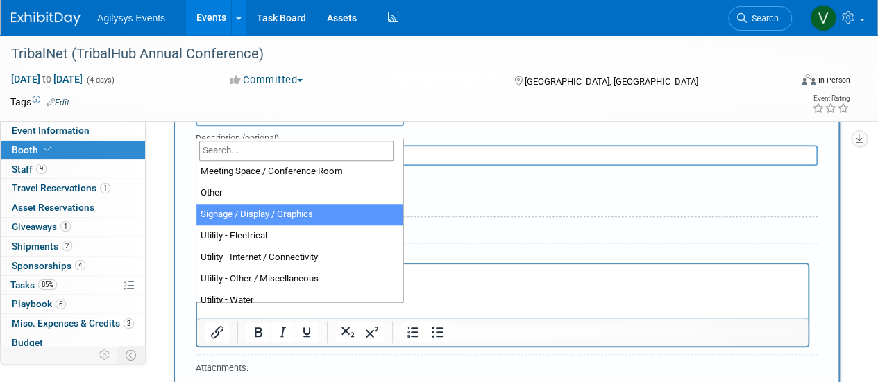
select select "3"
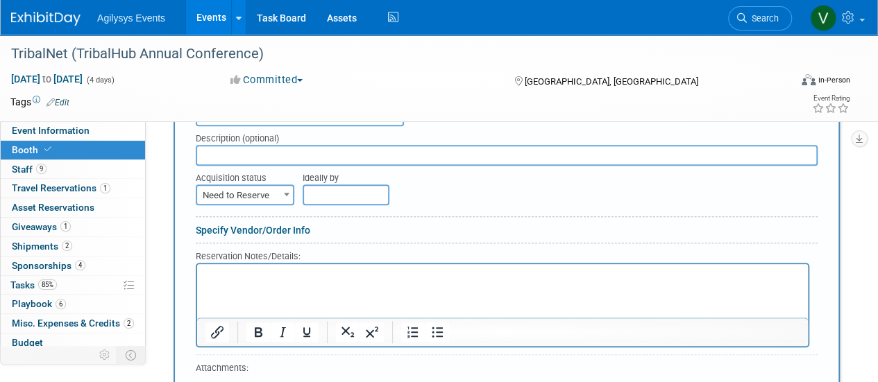
click at [241, 164] on input "text" at bounding box center [507, 155] width 622 height 21
click at [234, 162] on input "Presentech Banner" at bounding box center [507, 155] width 622 height 21
type input "Presentech Banner"
drag, startPoint x: 234, startPoint y: 167, endPoint x: 499, endPoint y: 182, distance: 266.1
click at [499, 182] on div "Ideally by" at bounding box center [532, 175] width 461 height 19
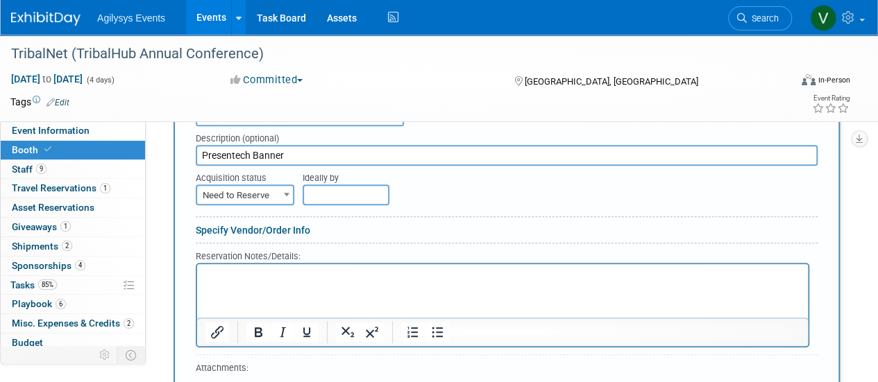
click at [272, 205] on span "Need to Reserve" at bounding box center [245, 195] width 96 height 19
select select "2"
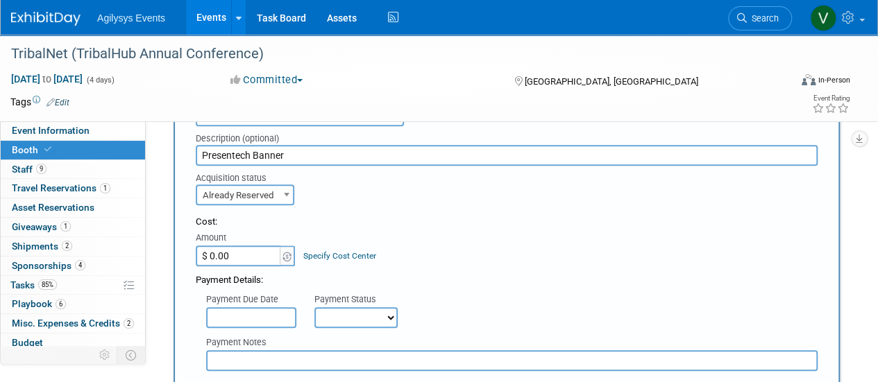
click at [242, 266] on input "$ 0.00" at bounding box center [239, 256] width 87 height 21
click at [237, 265] on input "$ 0.00" at bounding box center [239, 256] width 87 height 21
type input "$ 465.00"
click at [600, 266] on div "Cost: Amount $ 465.00 Specify Cost Center Cost Center -- Not Specified --" at bounding box center [507, 241] width 622 height 51
click at [257, 327] on input "text" at bounding box center [251, 317] width 90 height 21
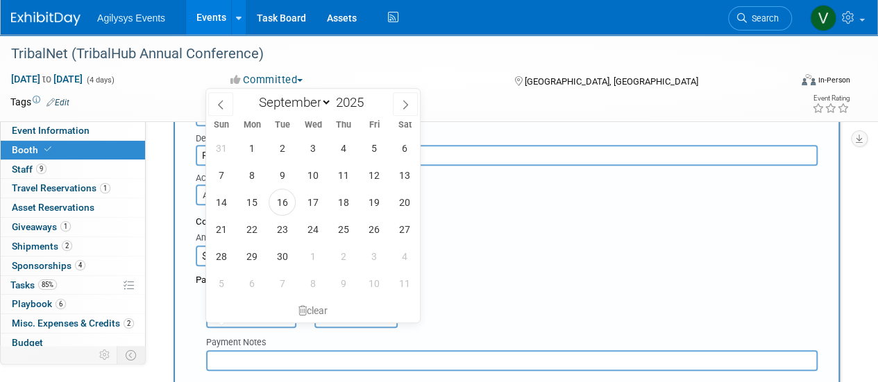
click at [523, 281] on div "Payment Details:" at bounding box center [507, 276] width 622 height 21
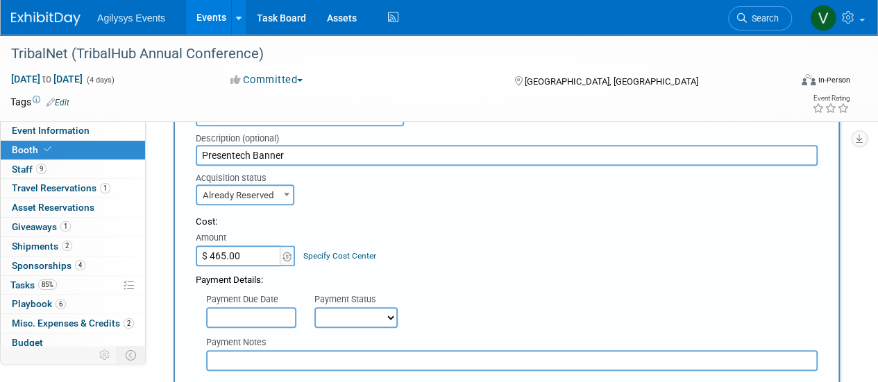
click at [377, 328] on select "Not Paid Yet Partially Paid Paid in Full" at bounding box center [355, 317] width 83 height 21
select select "3"
click at [314, 318] on select "Not Paid Yet Partially Paid Paid in Full" at bounding box center [355, 317] width 83 height 21
click at [480, 278] on div "Payment Details:" at bounding box center [507, 276] width 622 height 21
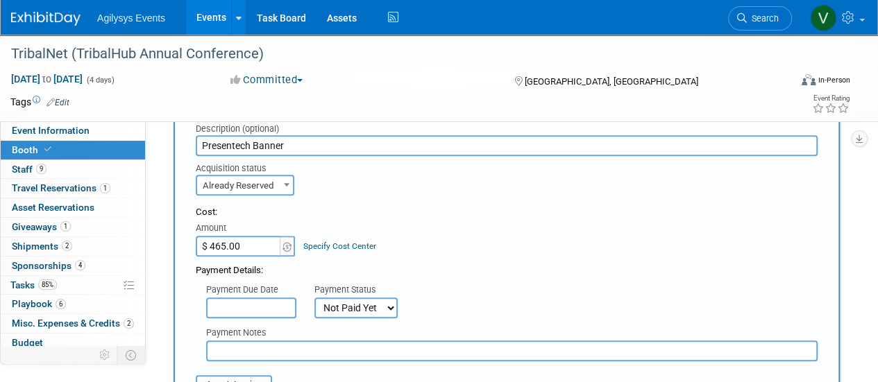
scroll to position [655, 0]
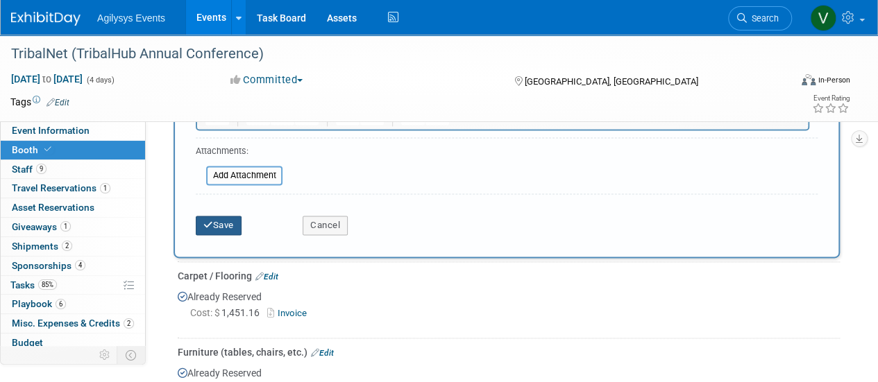
drag, startPoint x: 221, startPoint y: 231, endPoint x: 230, endPoint y: 234, distance: 10.1
click at [221, 230] on button "Save" at bounding box center [219, 225] width 46 height 19
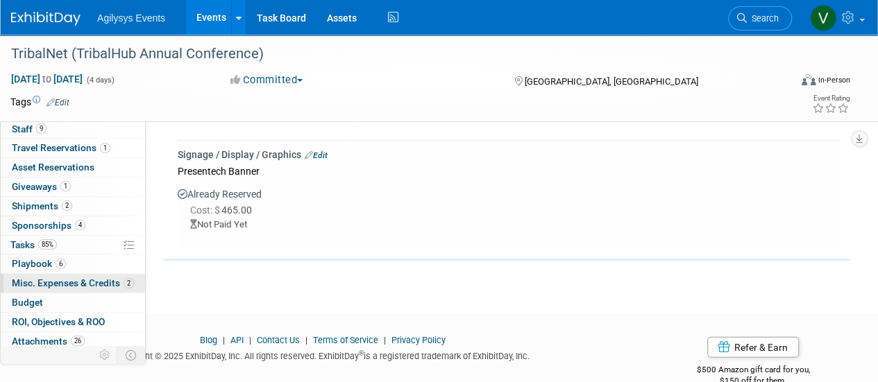
scroll to position [61, 0]
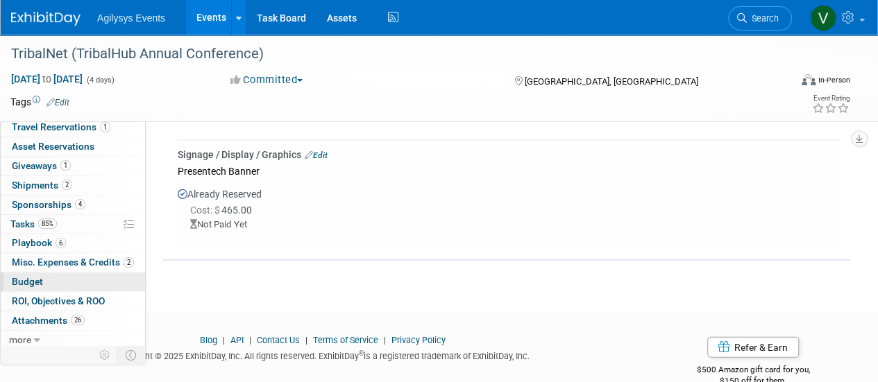
click at [36, 284] on span "Budget" at bounding box center [27, 281] width 31 height 11
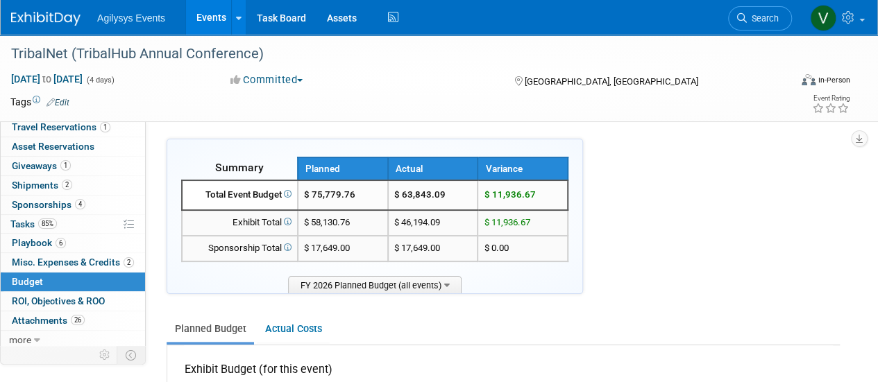
scroll to position [0, 0]
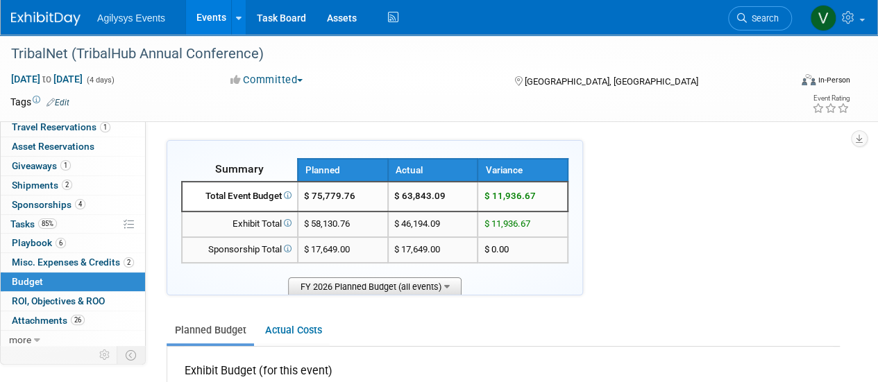
click at [407, 277] on span "FY 2026 Planned Budget (all events)" at bounding box center [374, 285] width 173 height 17
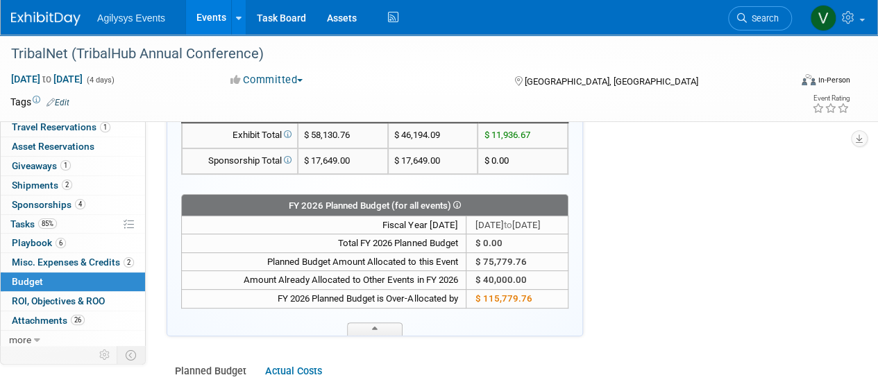
scroll to position [139, 0]
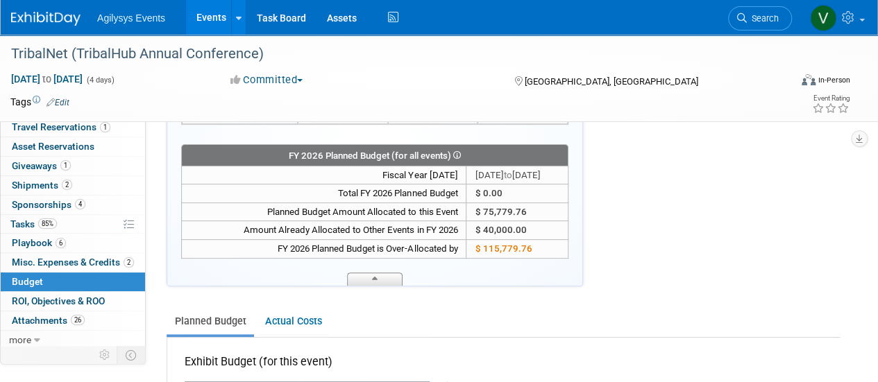
click at [382, 278] on span at bounding box center [374, 279] width 55 height 13
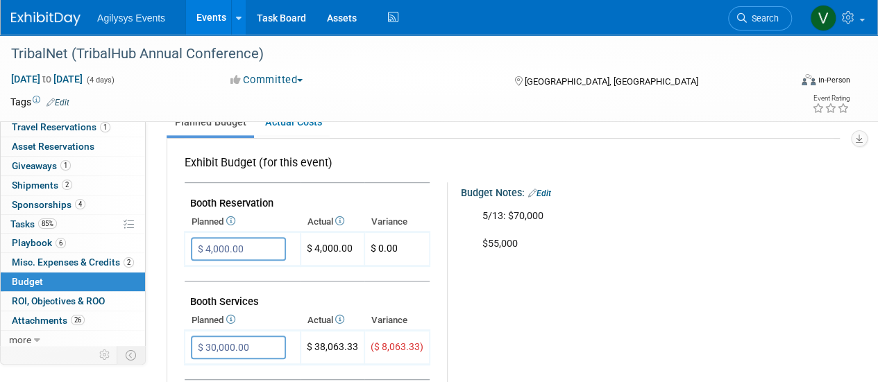
scroll to position [347, 0]
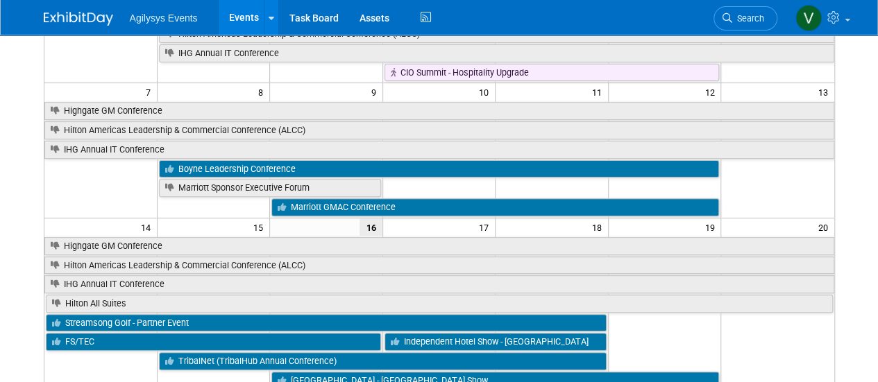
scroll to position [69, 0]
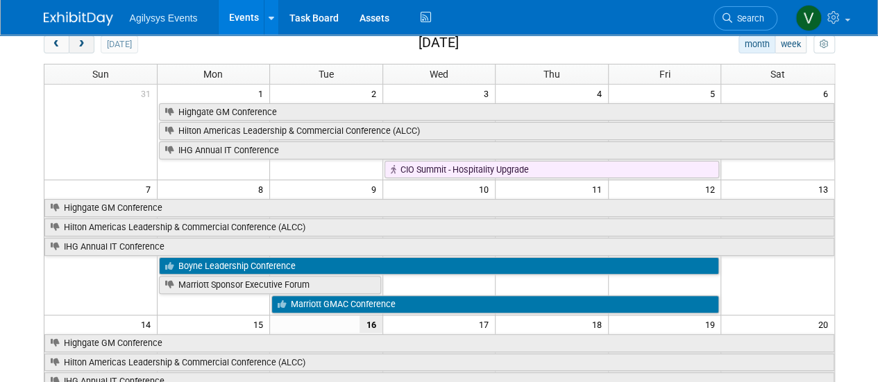
click at [83, 48] on span "next" at bounding box center [81, 44] width 10 height 9
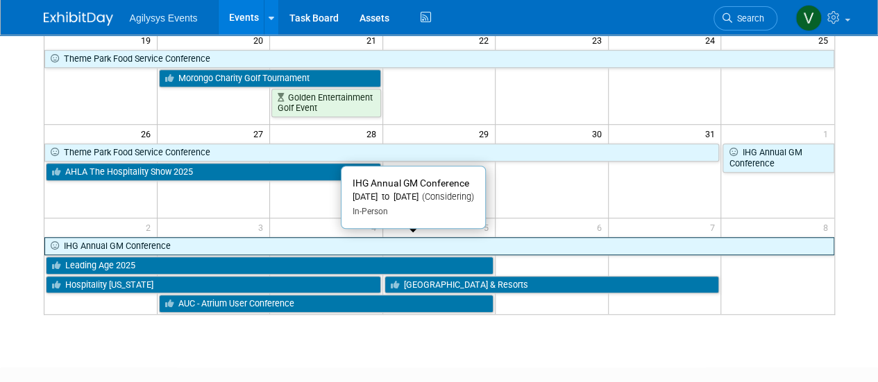
scroll to position [486, 0]
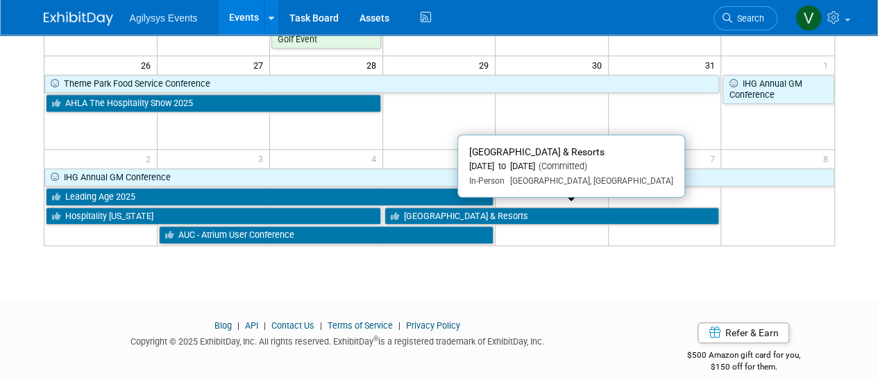
click at [446, 210] on link "[GEOGRAPHIC_DATA] & Resorts" at bounding box center [551, 216] width 335 height 18
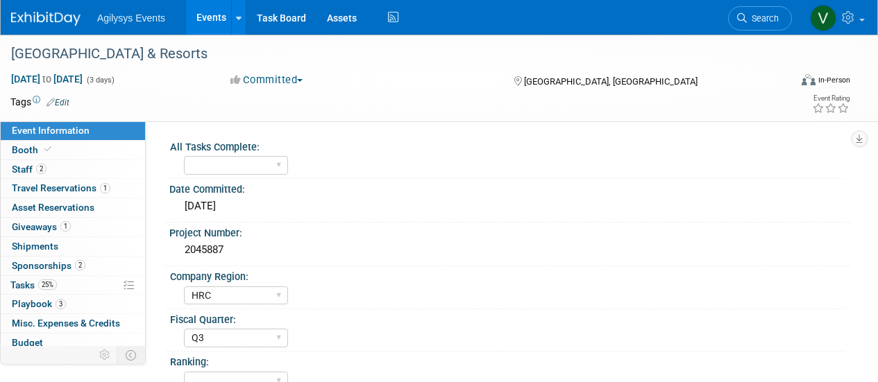
select select "HRC"
select select "Q3"
select select "Yes"
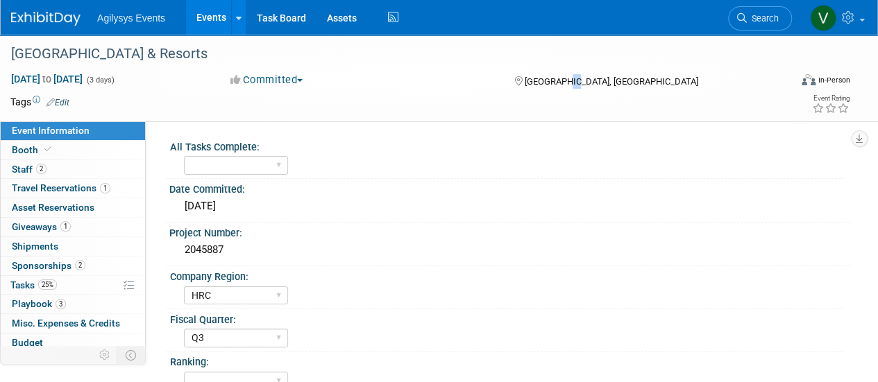
drag, startPoint x: 565, startPoint y: 80, endPoint x: 577, endPoint y: 80, distance: 12.5
click at [577, 80] on div "[GEOGRAPHIC_DATA], [GEOGRAPHIC_DATA]" at bounding box center [609, 80] width 194 height 17
click at [572, 84] on div "[GEOGRAPHIC_DATA], [GEOGRAPHIC_DATA]" at bounding box center [609, 80] width 194 height 17
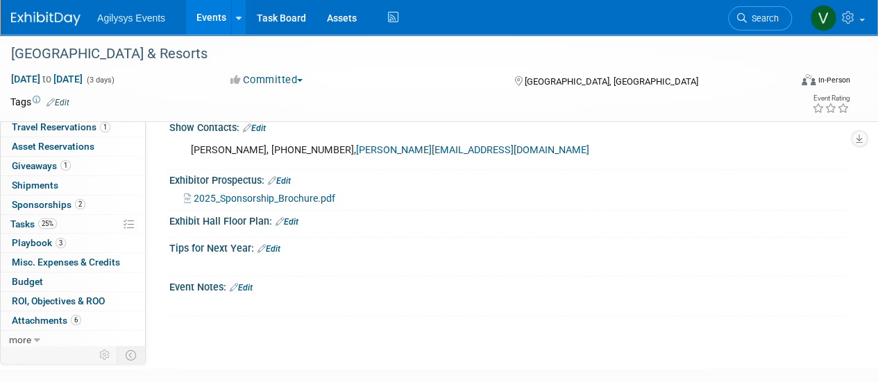
scroll to position [572, 0]
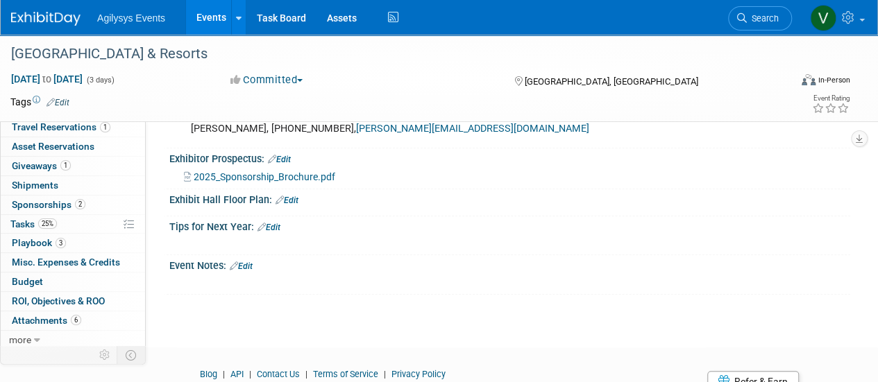
click at [266, 182] on span "2025_Sponsorship_Brochure.pdf" at bounding box center [265, 176] width 142 height 11
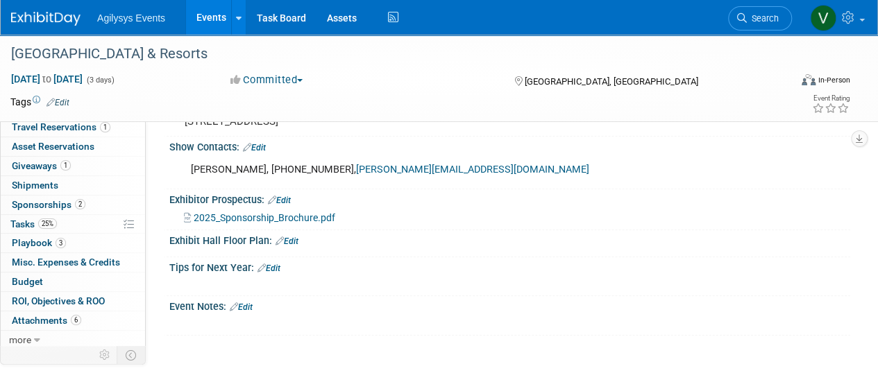
scroll to position [502, 0]
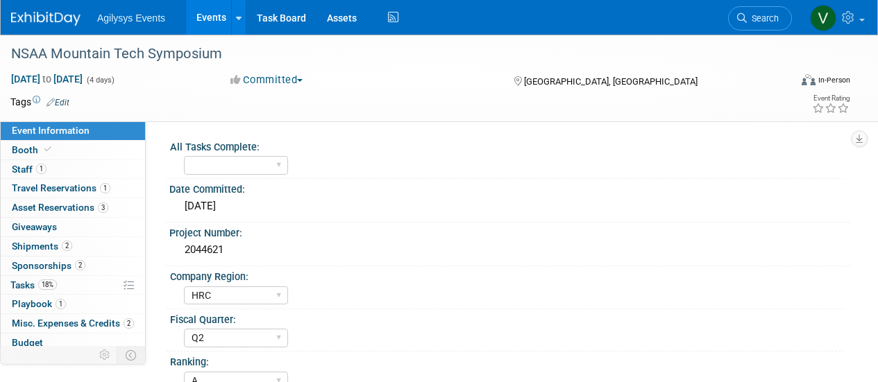
select select "HRC"
select select "Q2"
select select "A"
select select "Yes"
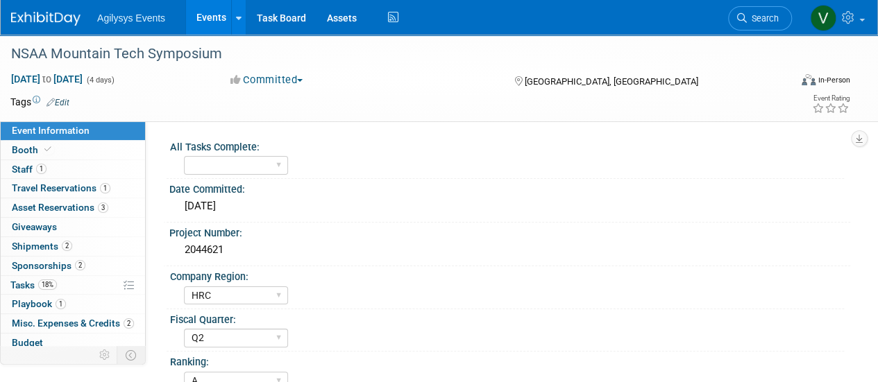
click at [74, 22] on img at bounding box center [45, 19] width 69 height 14
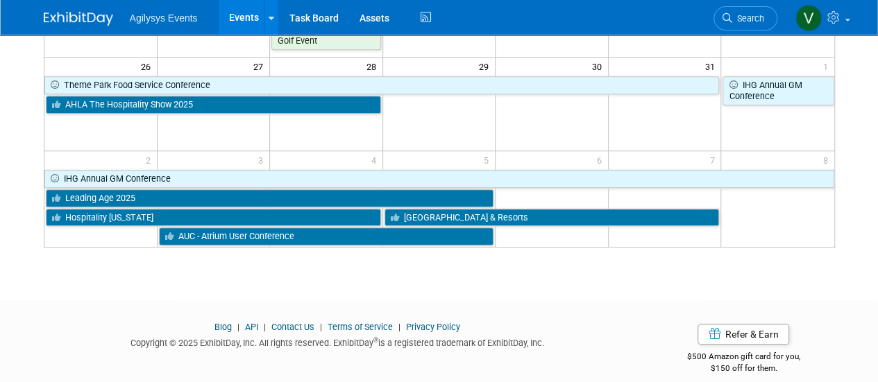
scroll to position [288, 0]
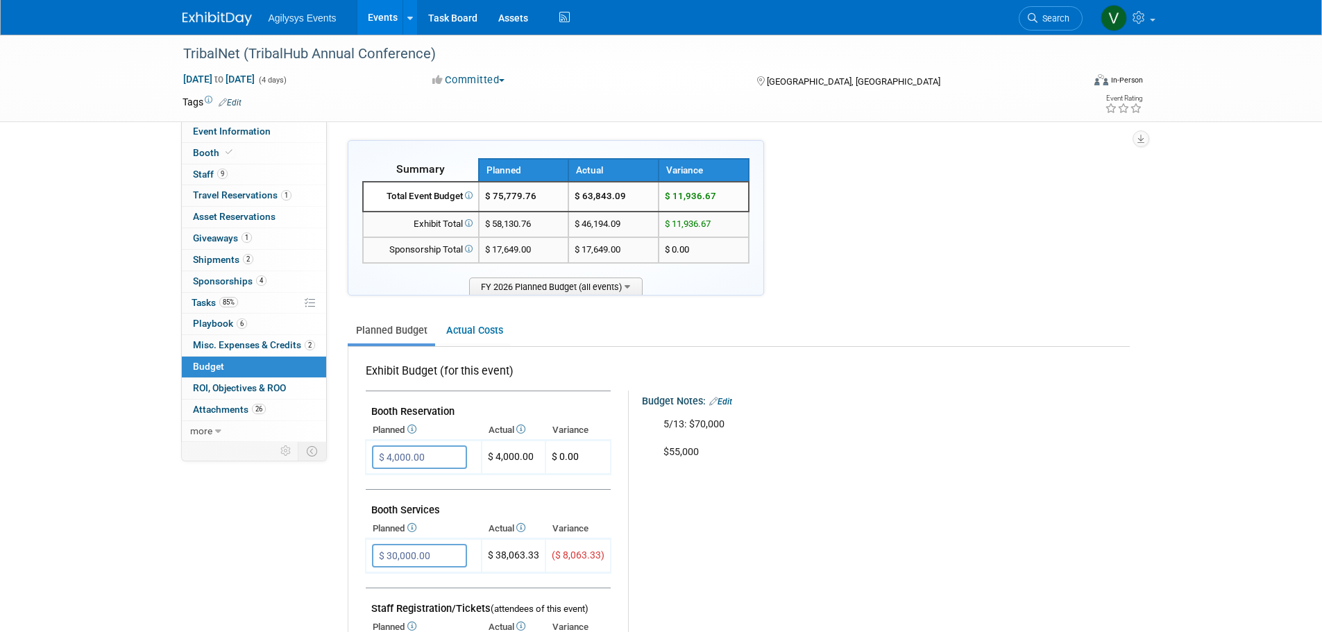
click at [207, 10] on link at bounding box center [225, 11] width 86 height 11
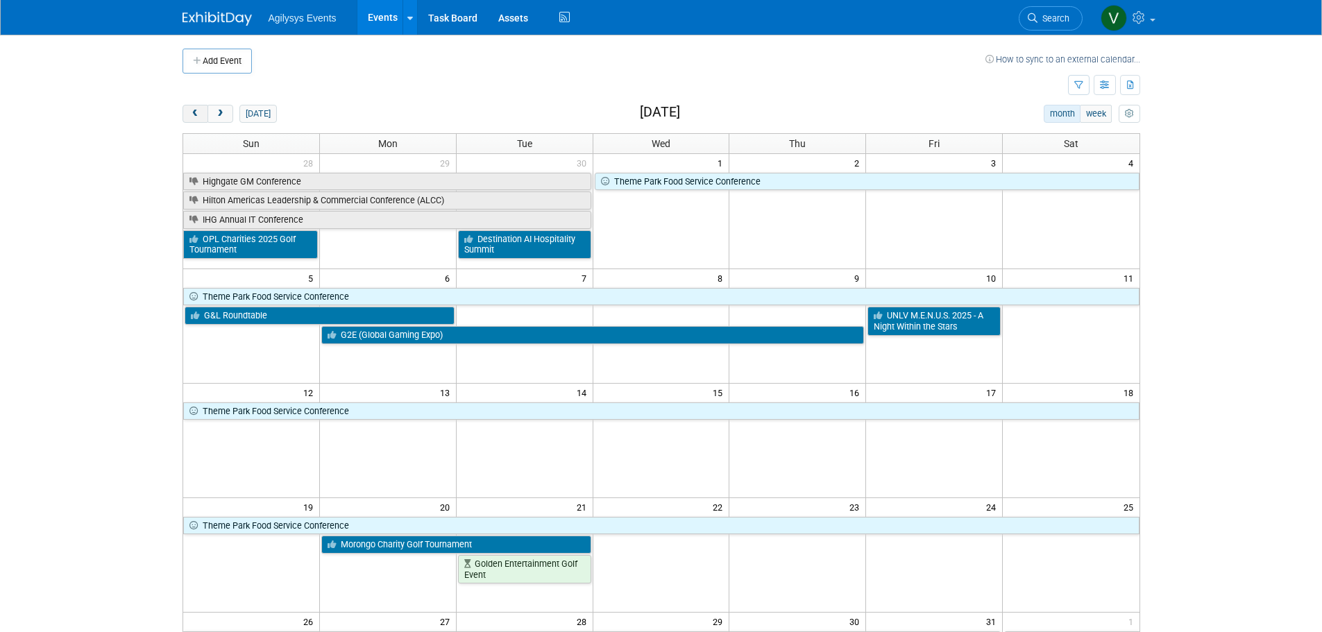
click at [199, 115] on span "prev" at bounding box center [195, 114] width 10 height 9
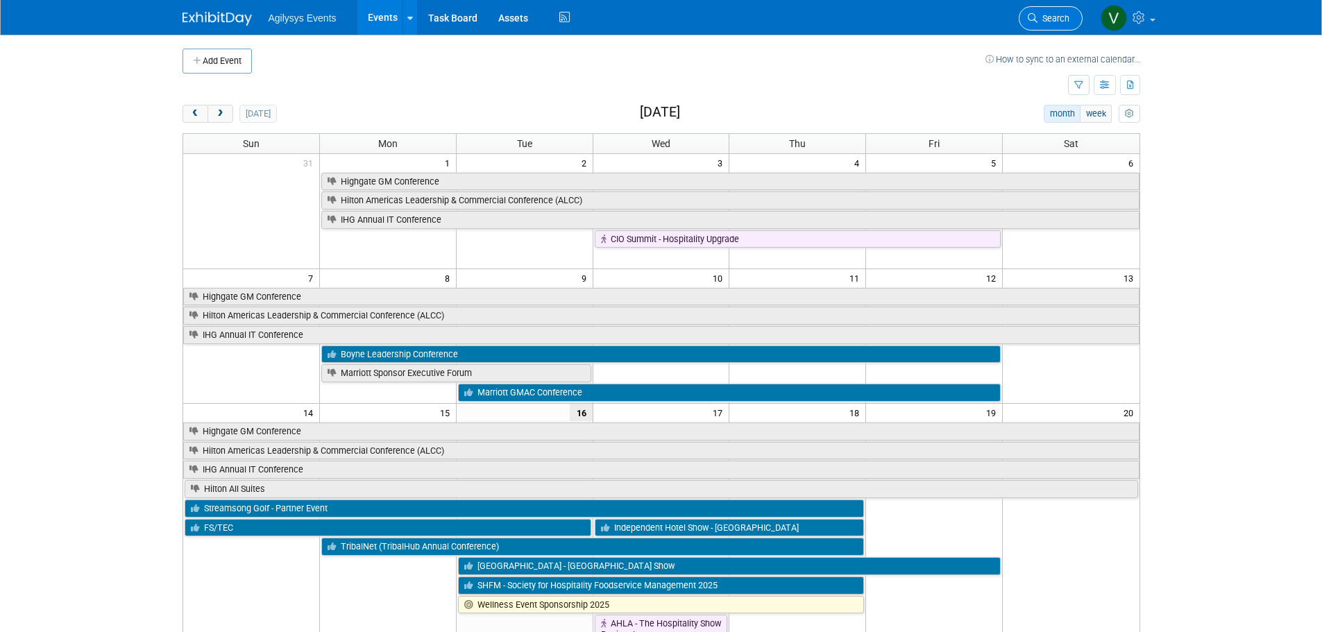
click at [1050, 18] on span "Search" at bounding box center [1053, 18] width 32 height 10
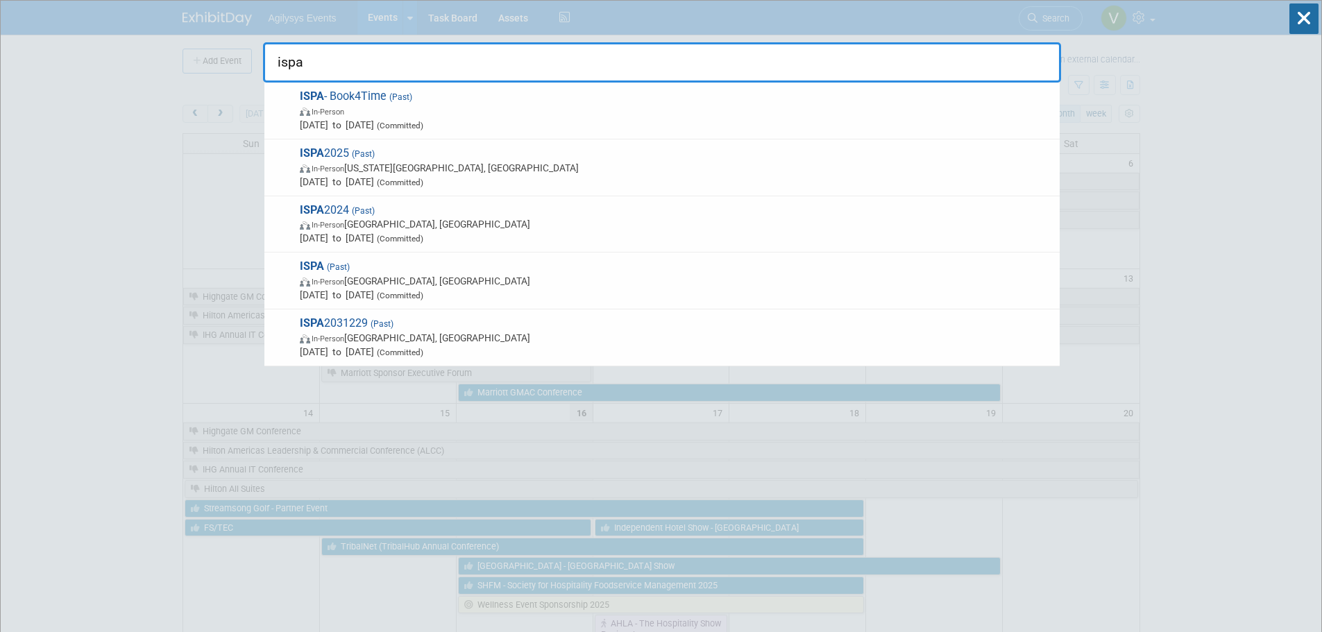
type input "ispa"
